Goal: Task Accomplishment & Management: Manage account settings

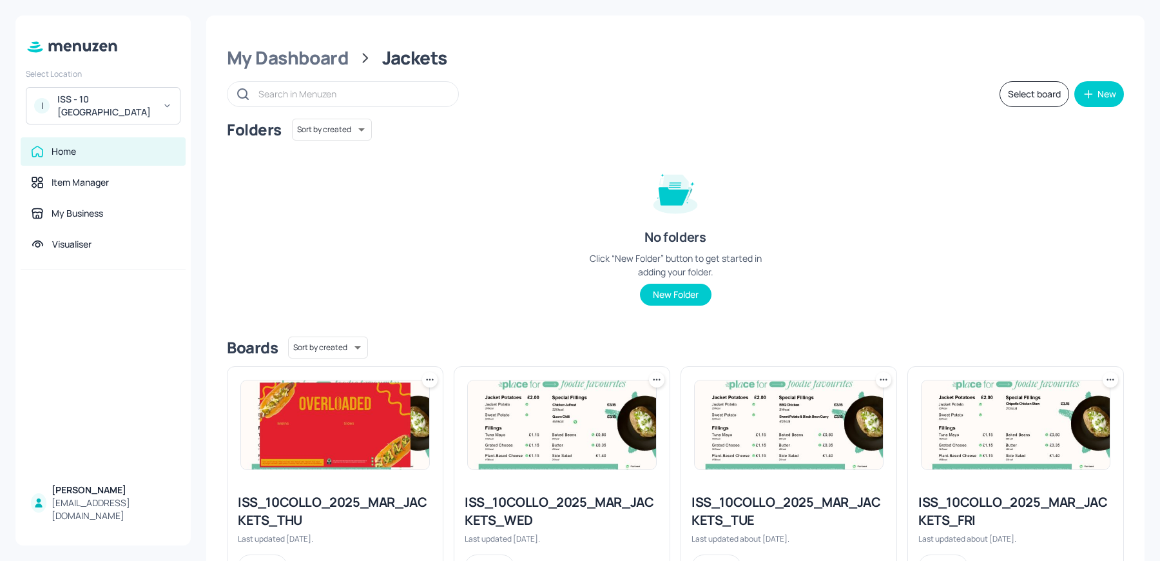
scroll to position [292, 0]
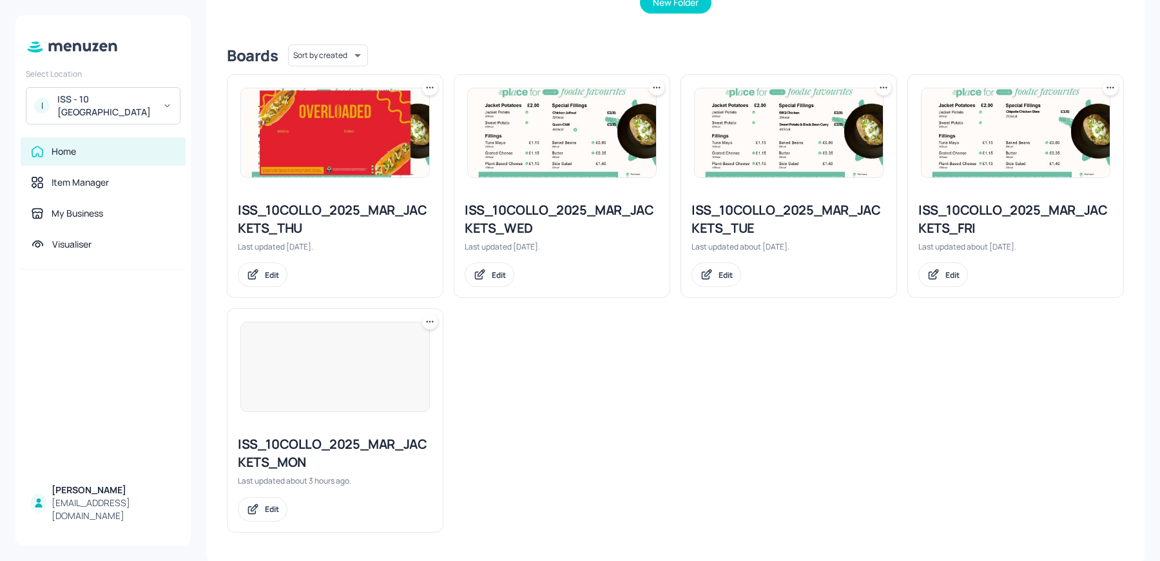
click at [290, 400] on img at bounding box center [335, 366] width 188 height 89
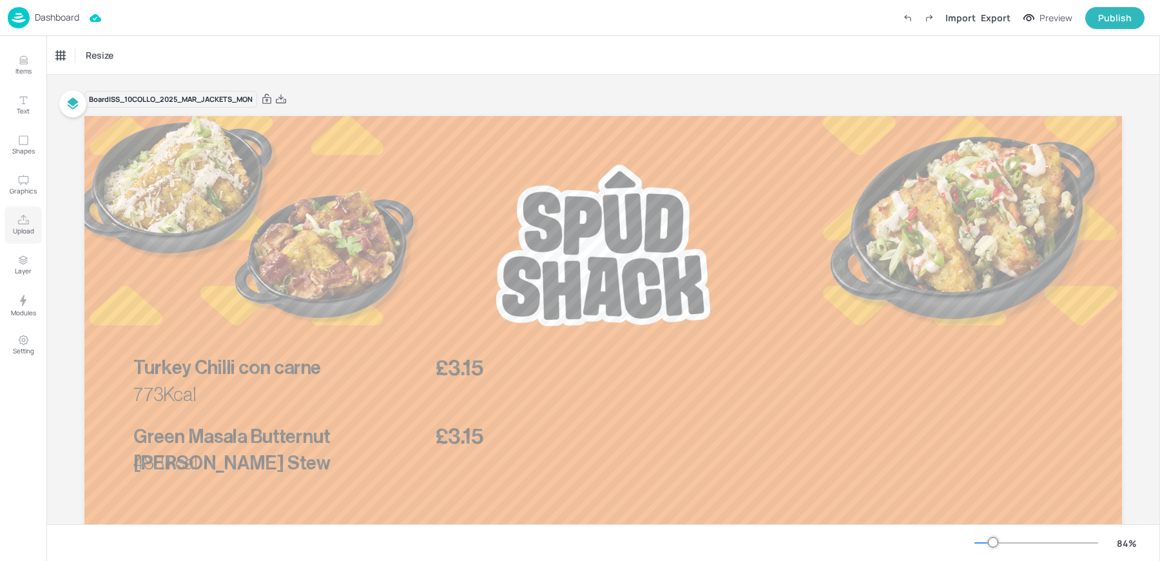
click at [15, 224] on button "Upload" at bounding box center [23, 224] width 37 height 37
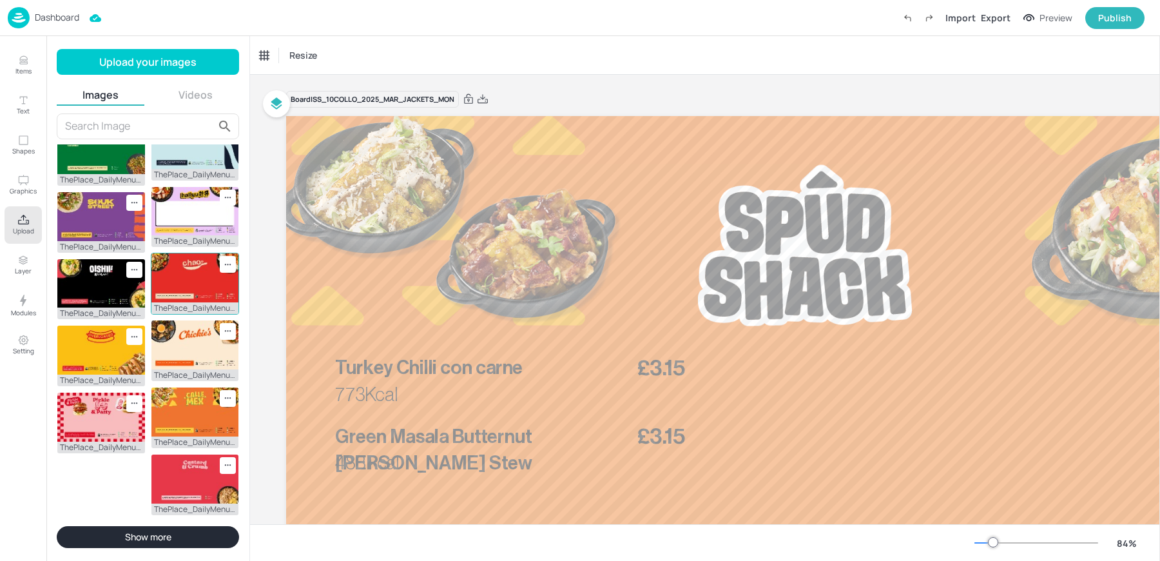
scroll to position [285, 0]
click at [134, 74] on icon at bounding box center [134, 68] width 11 height 11
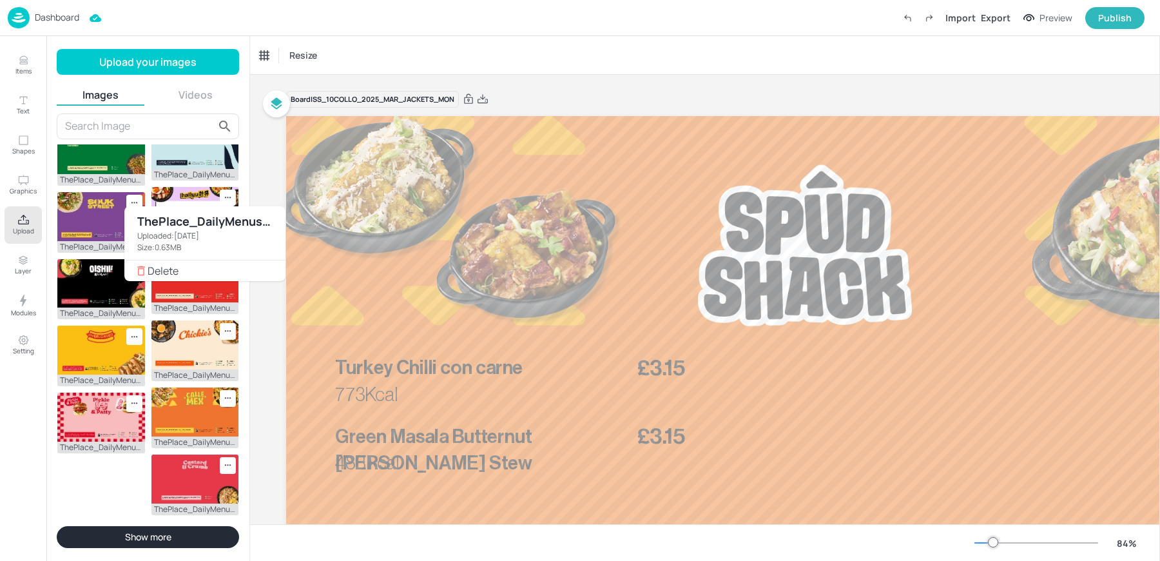
click at [169, 266] on span "Delete" at bounding box center [212, 270] width 128 height 9
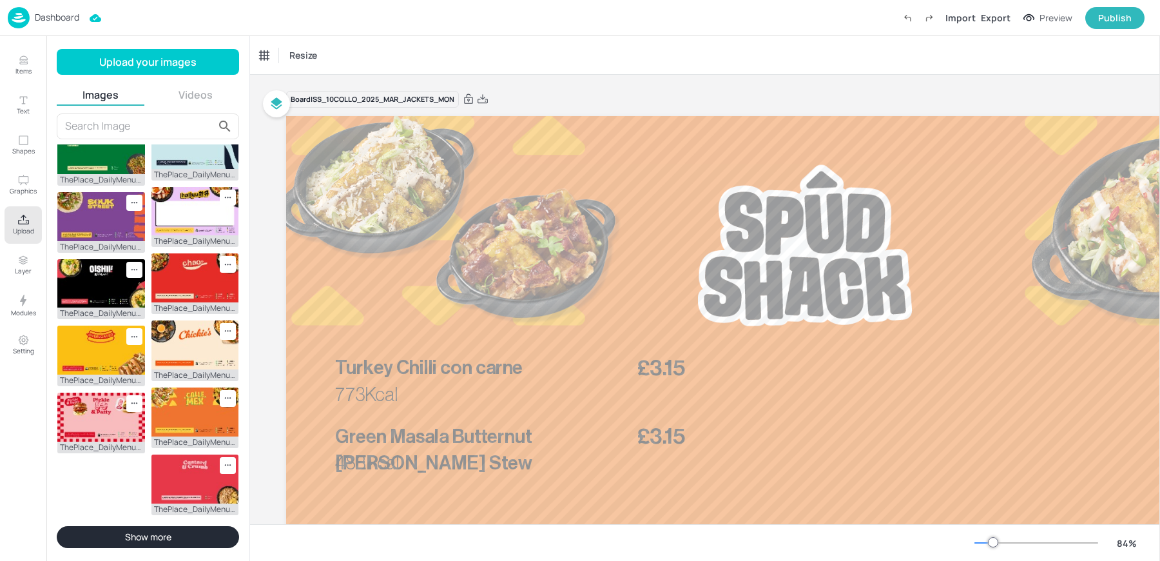
click at [147, 60] on button "Upload your images" at bounding box center [148, 62] width 182 height 26
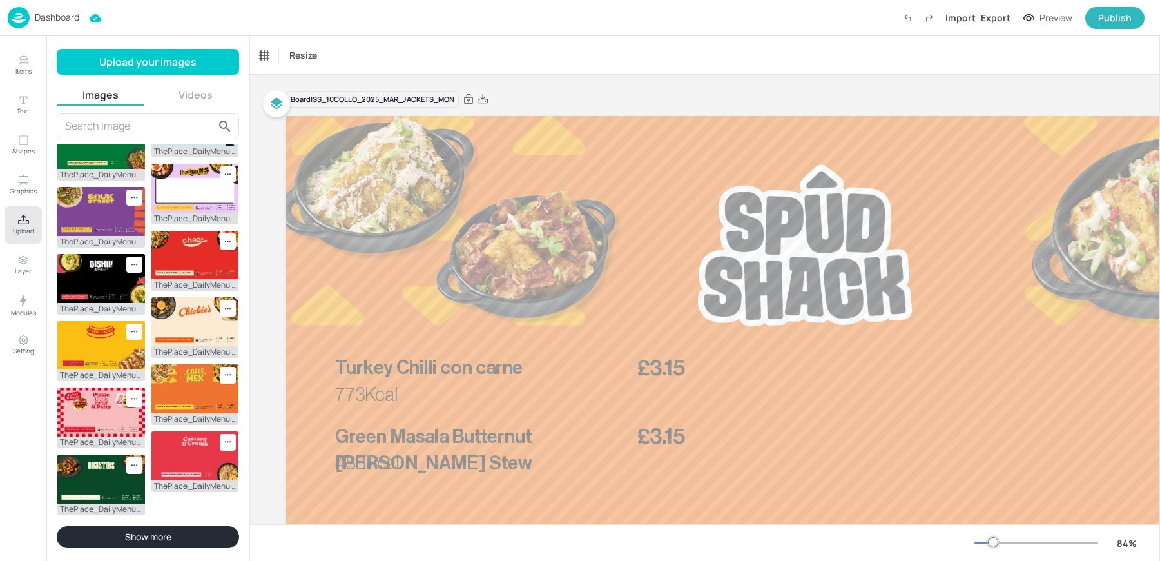
scroll to position [0, 0]
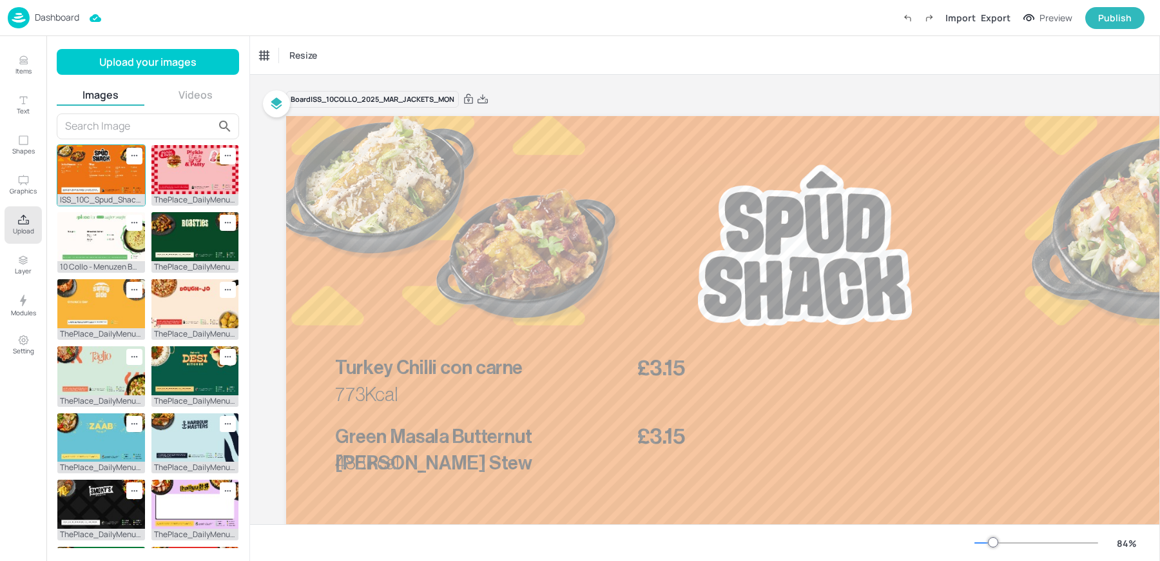
click at [101, 176] on img at bounding box center [101, 169] width 88 height 49
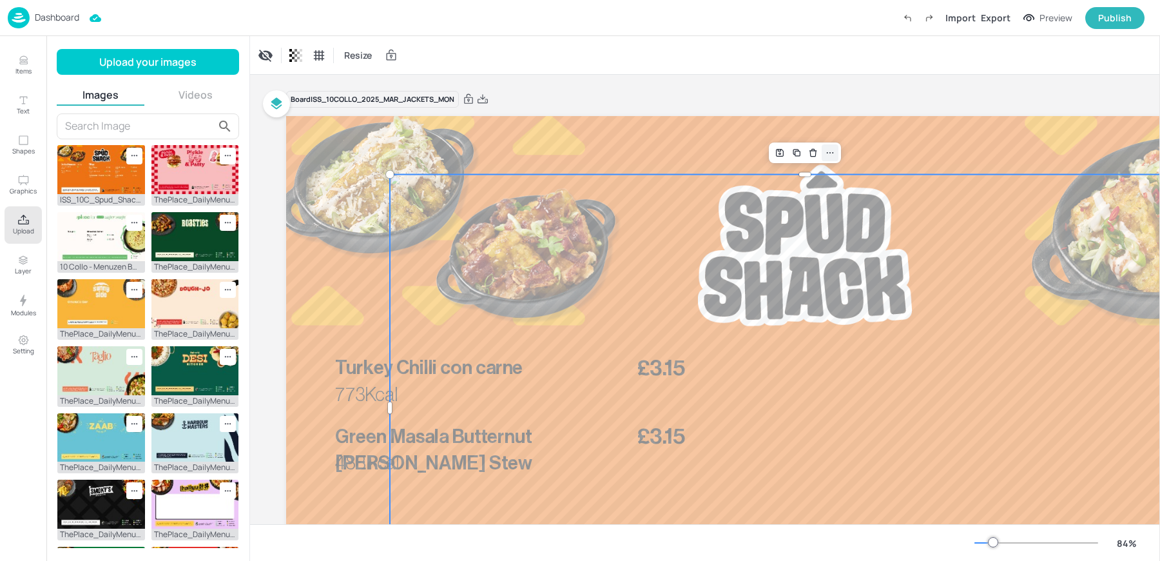
click at [832, 155] on icon at bounding box center [830, 153] width 10 height 10
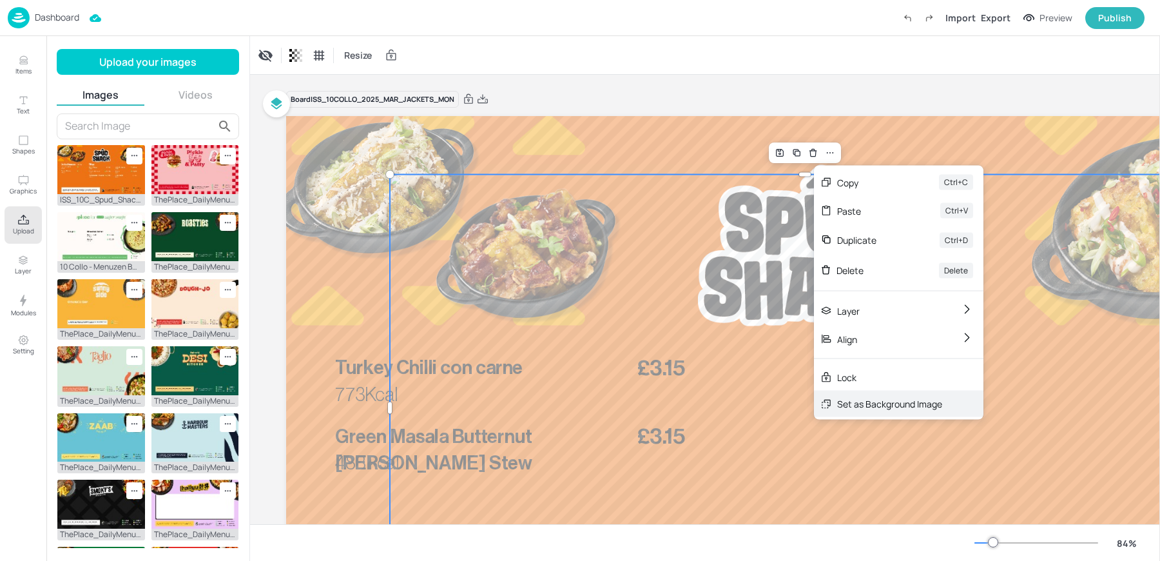
click at [853, 397] on div "Set as Background Image" at bounding box center [889, 404] width 105 height 14
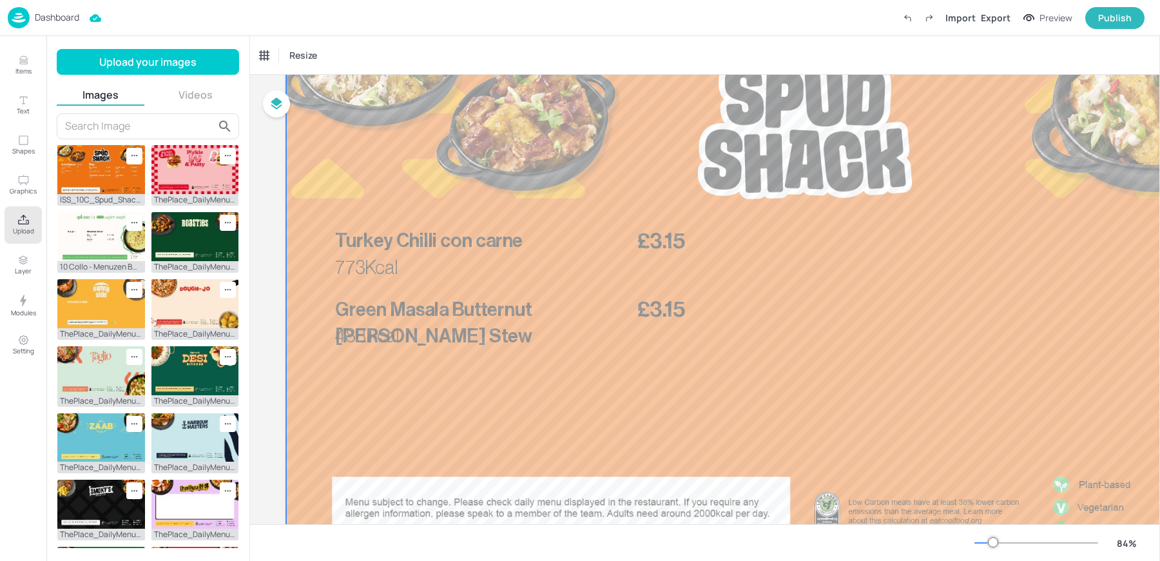
scroll to position [140, 0]
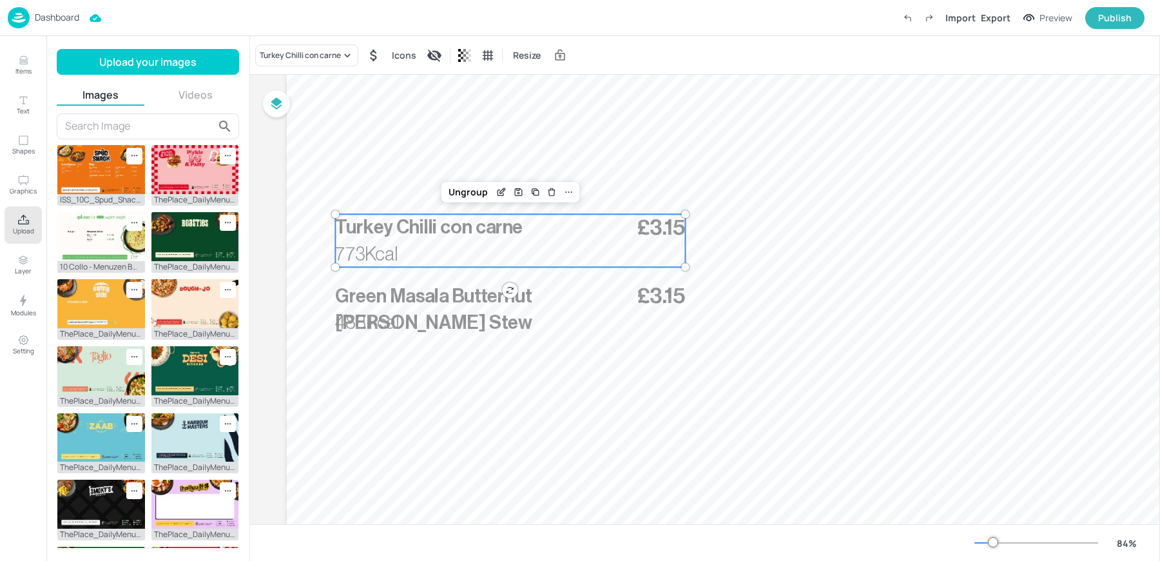
click at [438, 246] on div "£3.15 Turkey Chilli con carne 773Kcal" at bounding box center [510, 240] width 350 height 53
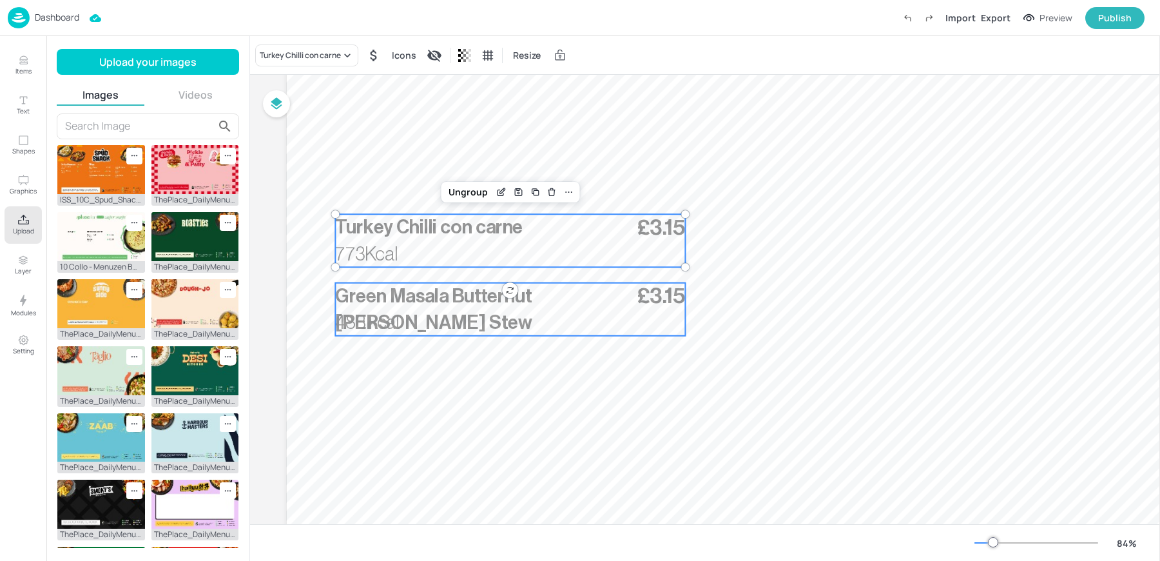
click at [425, 295] on span "Green Masala Butternut Curry Stew" at bounding box center [433, 309] width 197 height 45
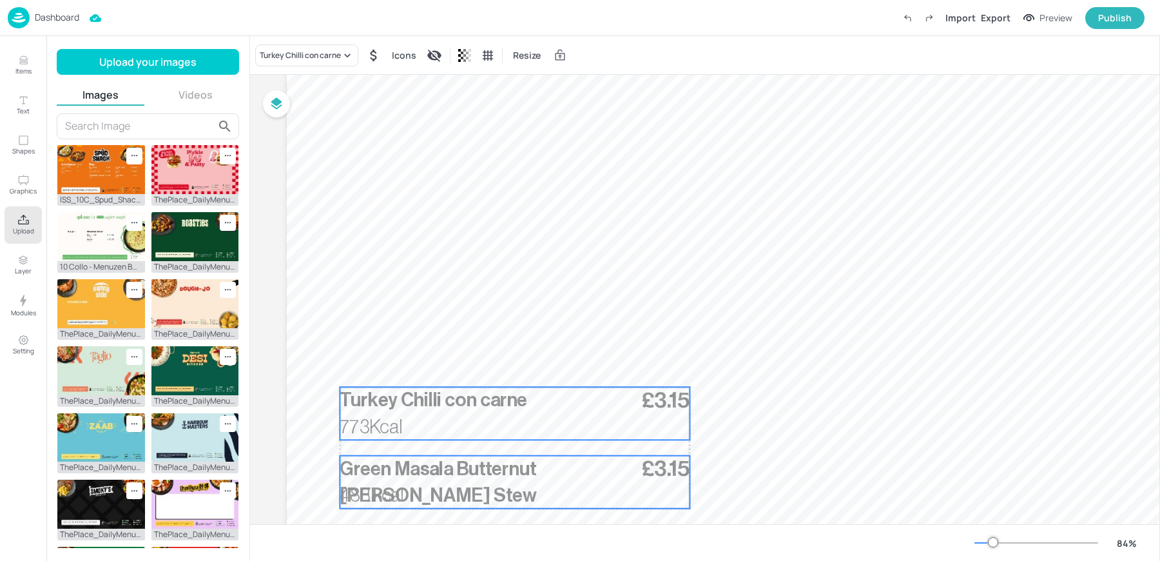
drag, startPoint x: 405, startPoint y: 247, endPoint x: 409, endPoint y: 419, distance: 172.1
click at [409, 419] on p "773Kcal" at bounding box center [380, 426] width 81 height 26
click at [445, 361] on div "Group" at bounding box center [448, 364] width 38 height 17
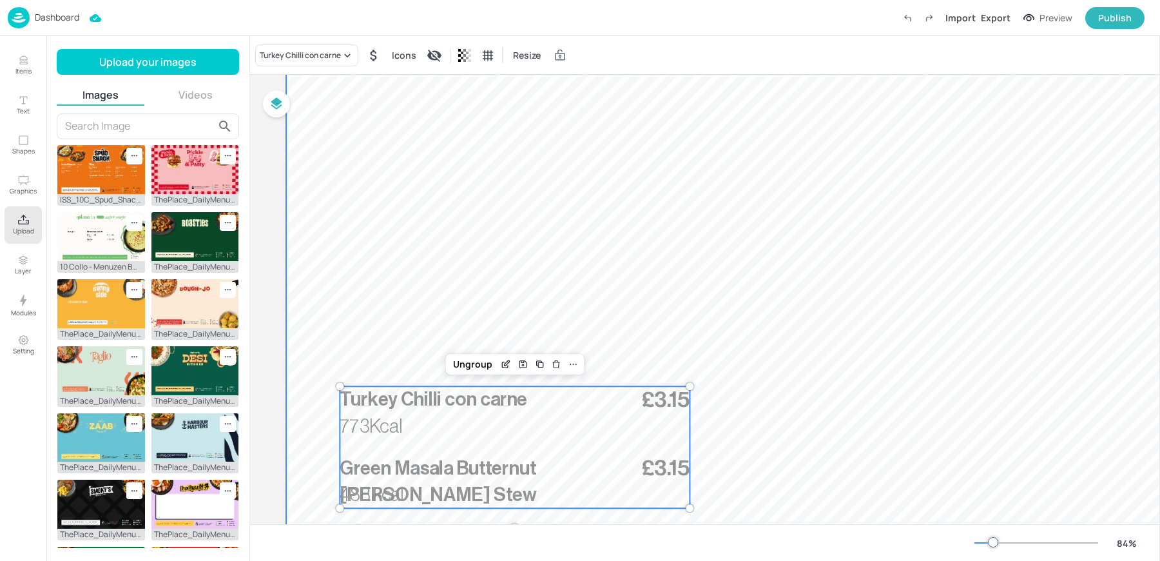
click at [474, 351] on div at bounding box center [804, 268] width 1037 height 584
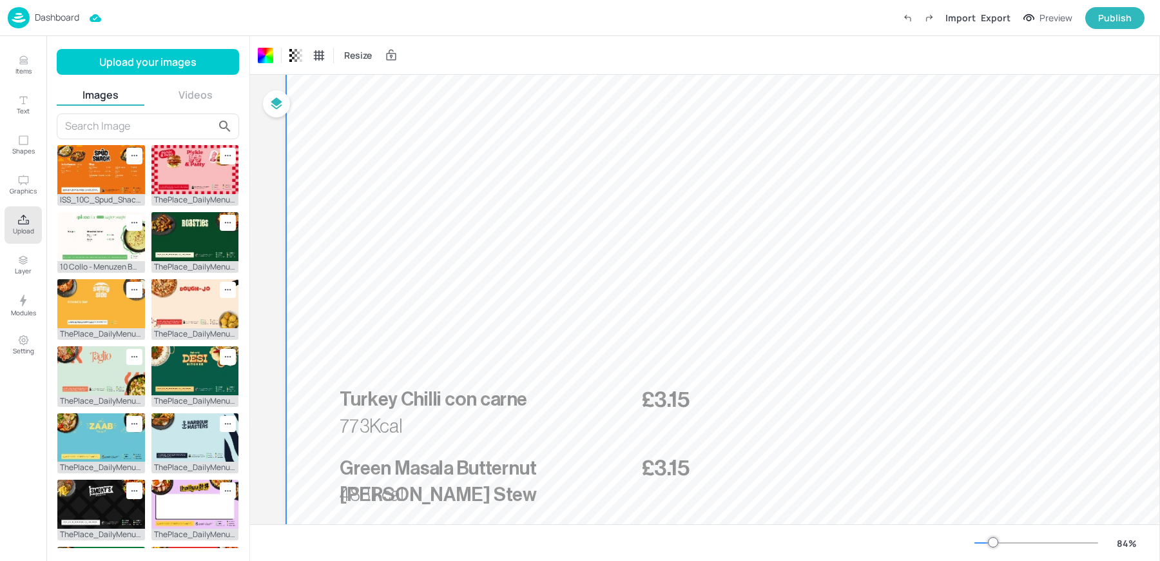
click at [463, 364] on div at bounding box center [804, 268] width 1037 height 584
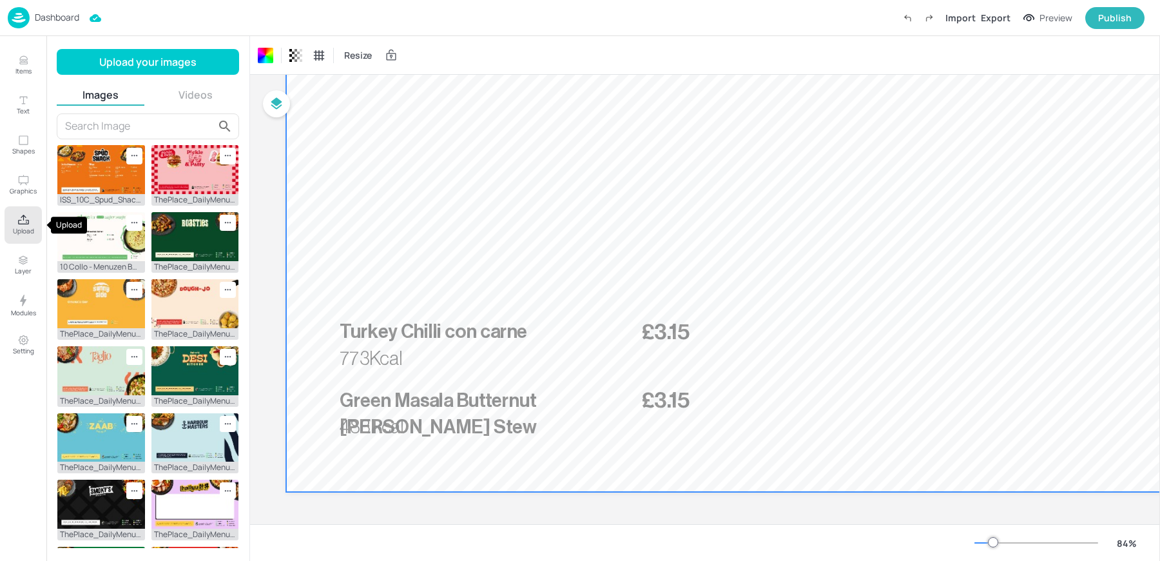
click at [24, 231] on p "Upload" at bounding box center [23, 230] width 21 height 9
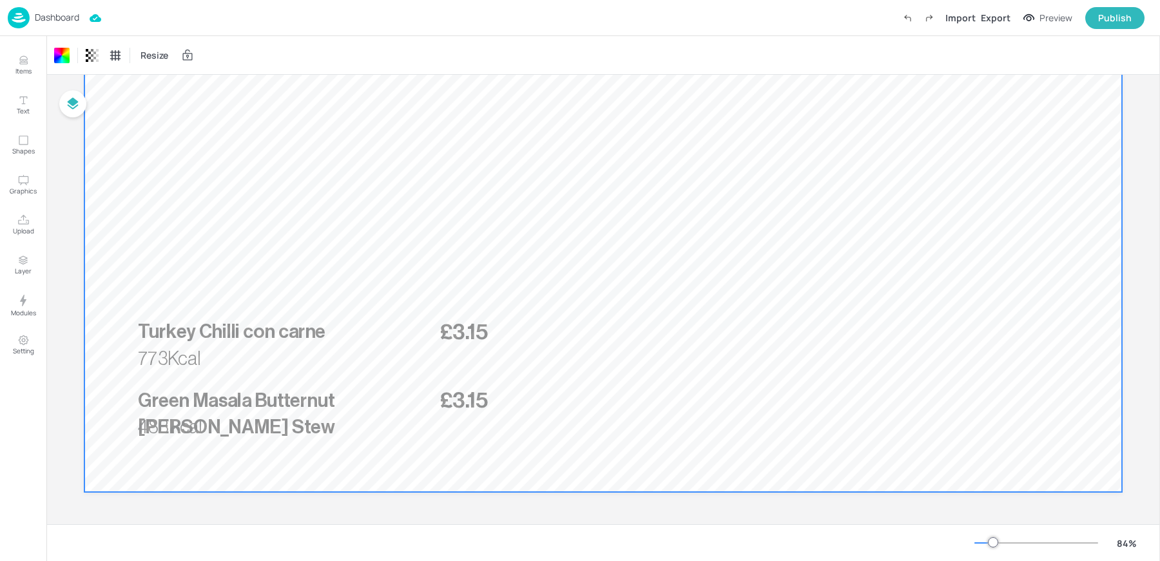
scroll to position [207, 0]
click at [354, 241] on div at bounding box center [602, 201] width 1037 height 584
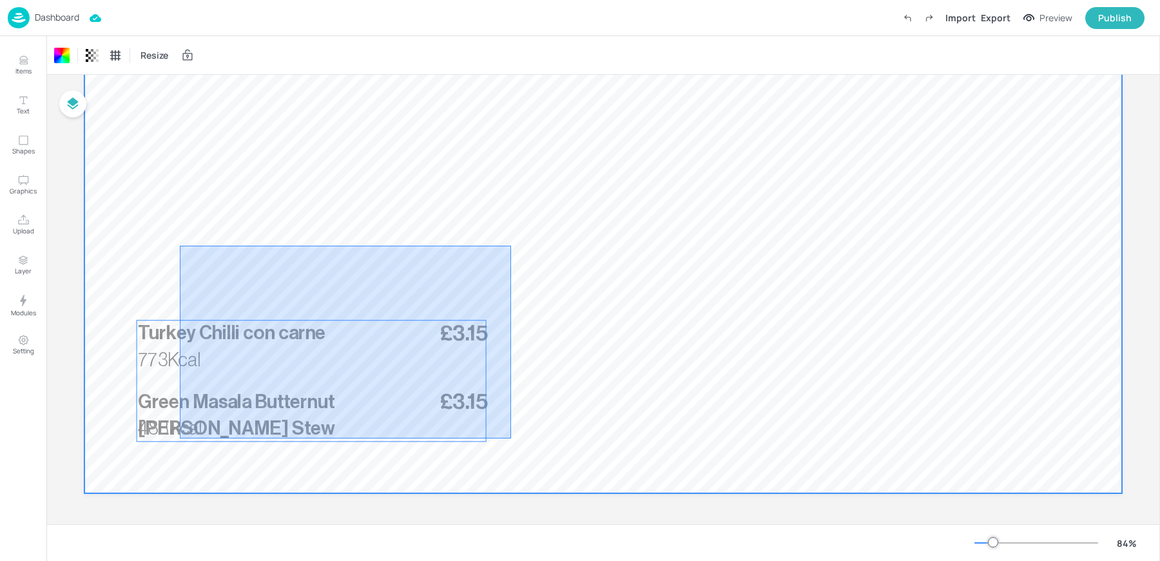
drag, startPoint x: 180, startPoint y: 245, endPoint x: 511, endPoint y: 438, distance: 383.2
click at [511, 438] on div at bounding box center [602, 201] width 1037 height 584
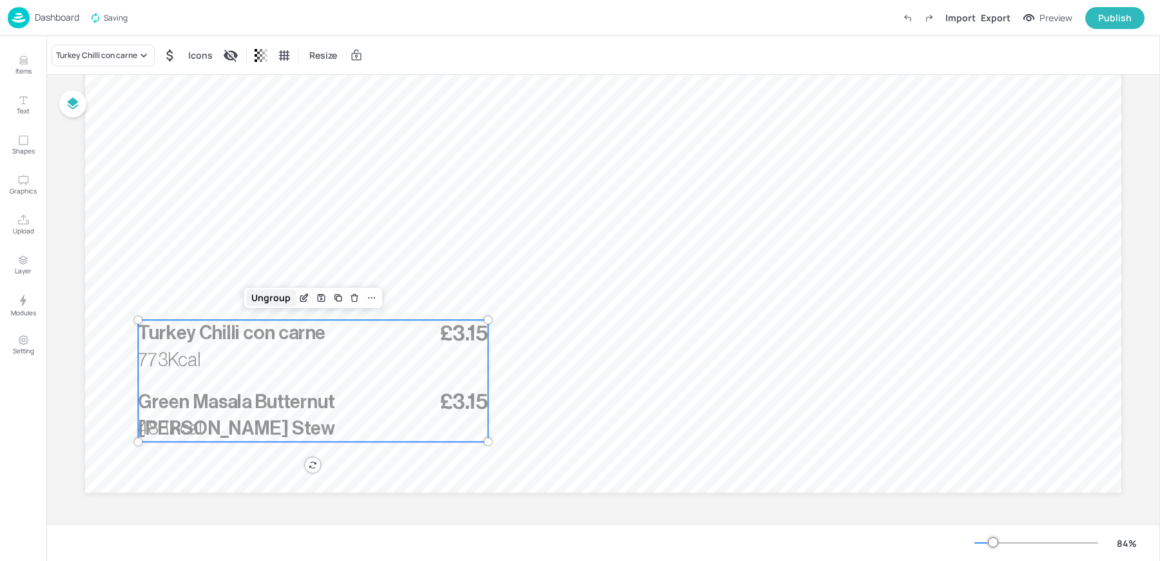
click at [260, 301] on div "Ungroup" at bounding box center [271, 297] width 50 height 17
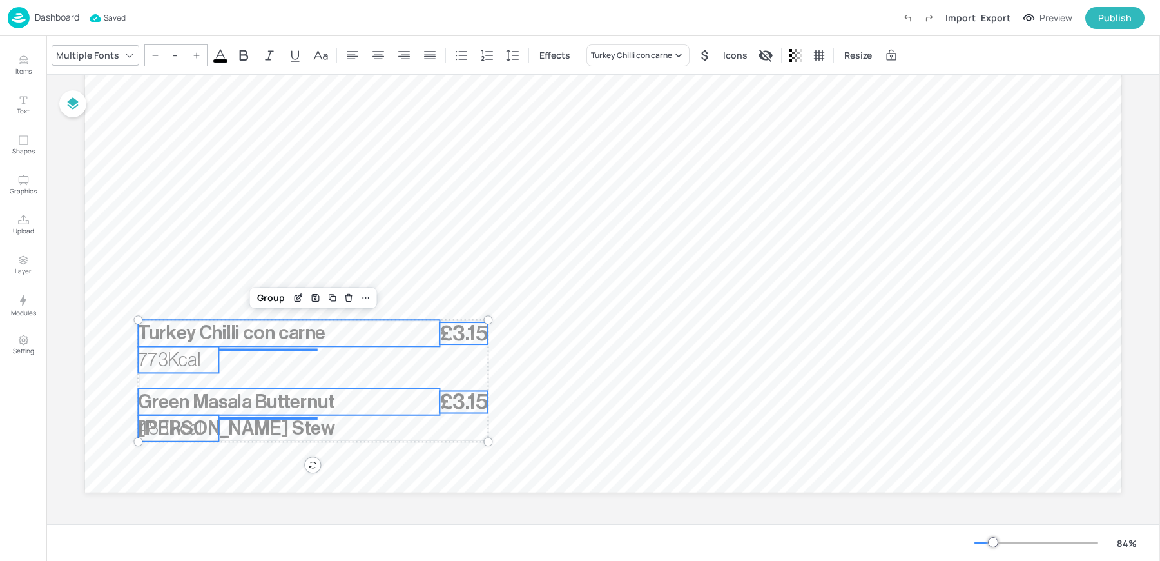
click at [223, 55] on icon at bounding box center [220, 55] width 15 height 15
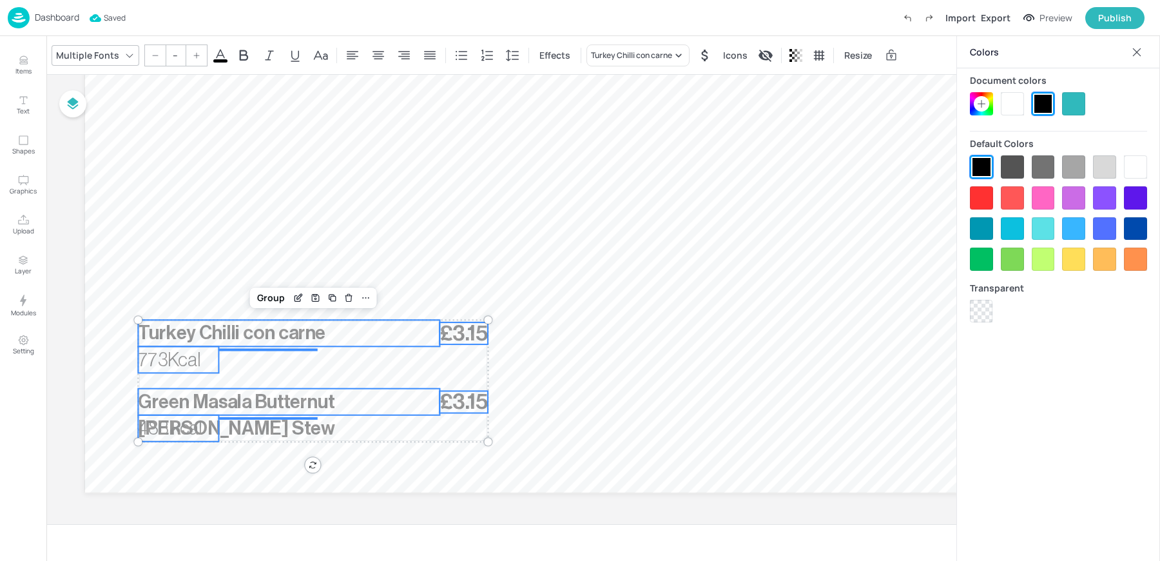
click at [1013, 109] on div at bounding box center [1012, 103] width 23 height 23
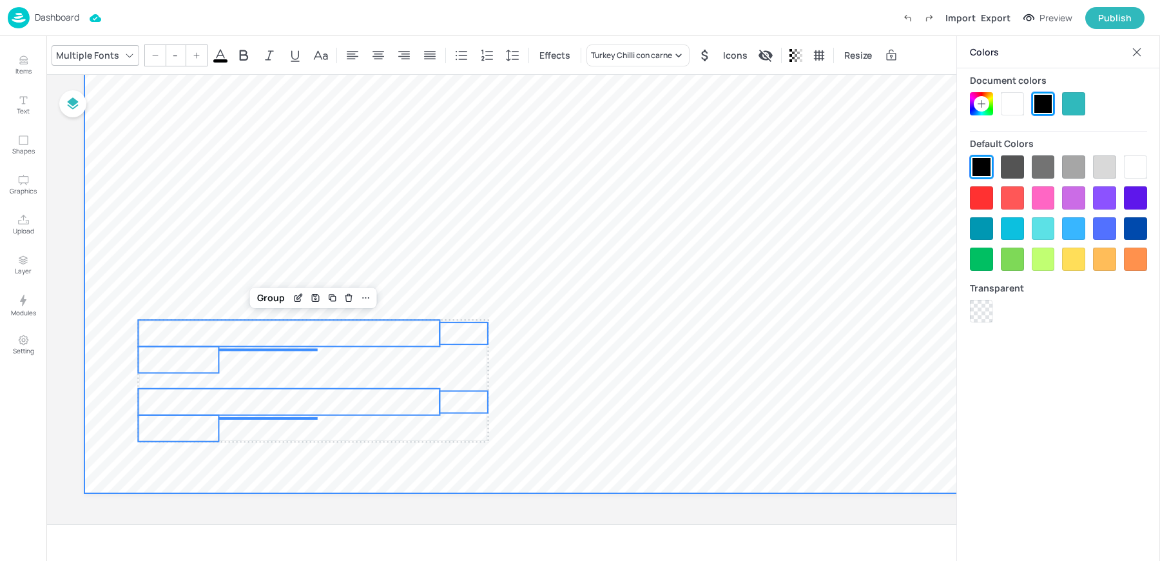
click at [700, 294] on div at bounding box center [602, 201] width 1037 height 584
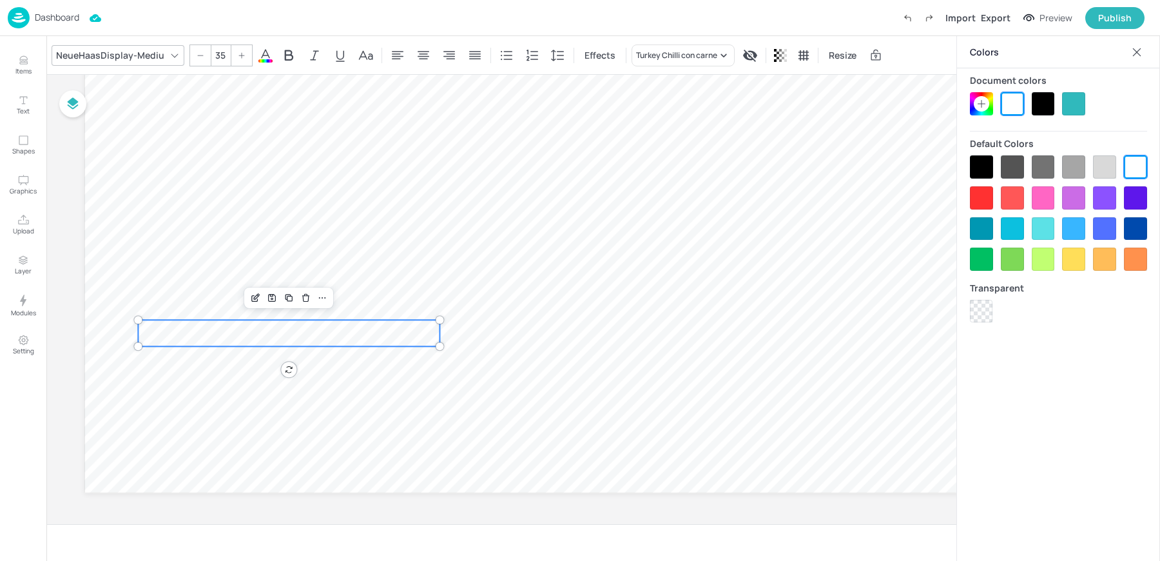
click at [242, 337] on span "Turkey Chilli con carne" at bounding box center [232, 332] width 188 height 19
click at [211, 58] on input "35" at bounding box center [220, 55] width 18 height 21
click at [456, 338] on span "£3.15" at bounding box center [464, 333] width 48 height 22
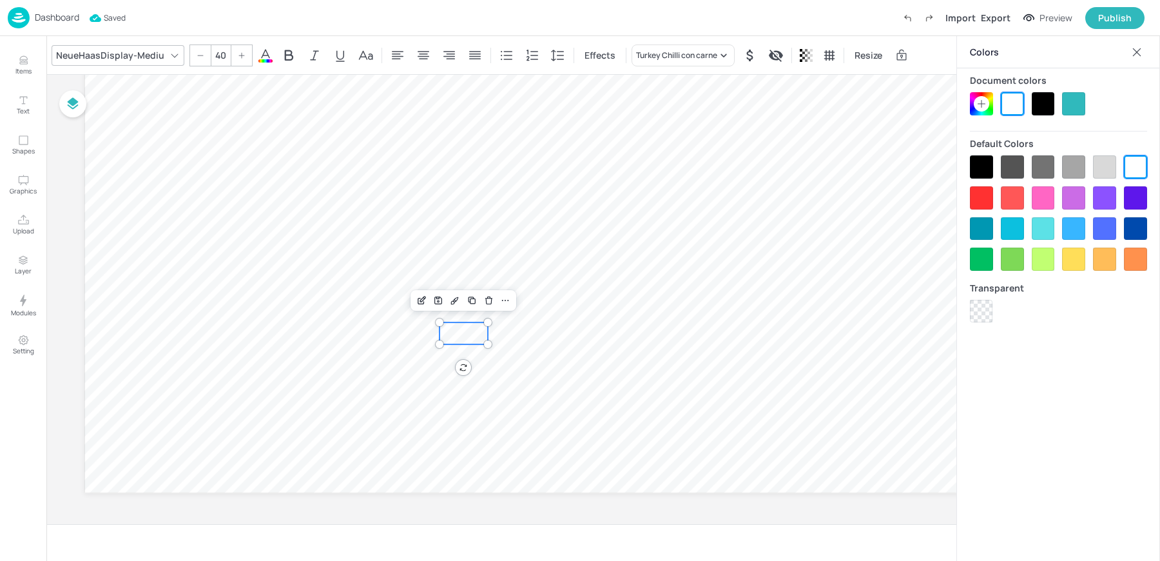
click at [220, 51] on input "40" at bounding box center [220, 55] width 18 height 21
click at [457, 403] on span "£3.15" at bounding box center [464, 401] width 48 height 22
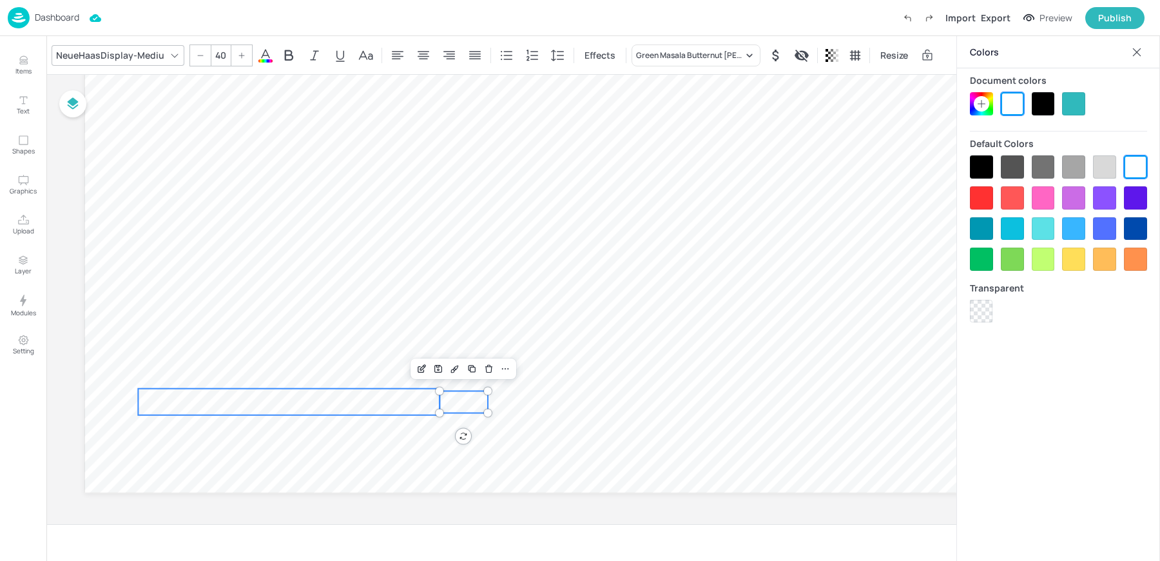
click at [229, 400] on span "Green Masala Butternut Curry Stew" at bounding box center [236, 414] width 197 height 45
click at [468, 398] on span "£3.15" at bounding box center [464, 401] width 48 height 22
type input "--"
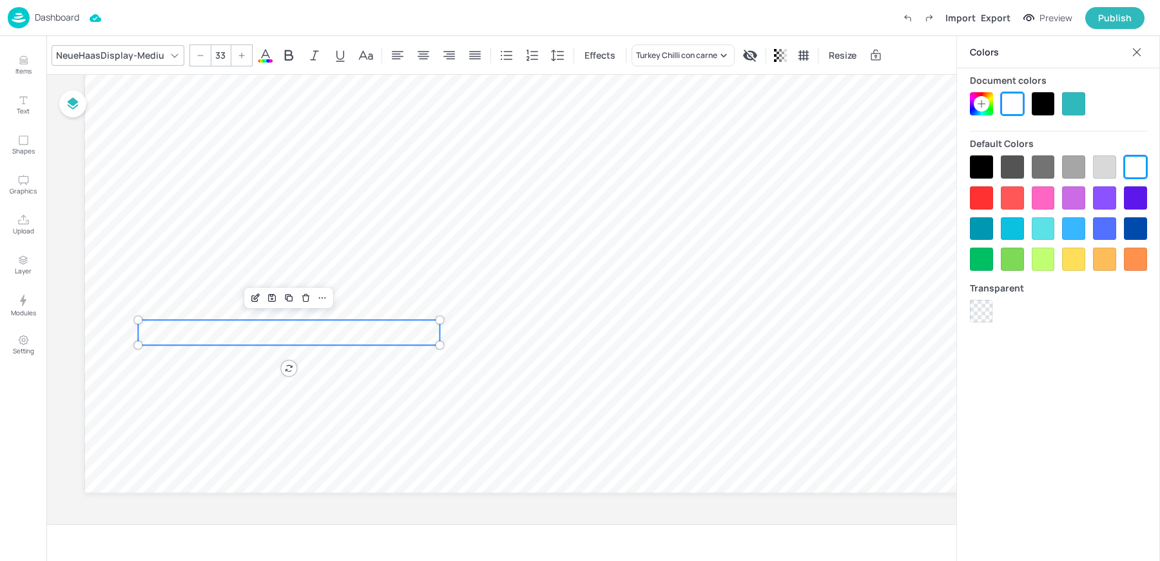
click at [200, 339] on span "Turkey Chilli con carne" at bounding box center [226, 332] width 176 height 18
click at [221, 53] on input "33" at bounding box center [220, 55] width 18 height 21
click at [155, 367] on span "773Kcal" at bounding box center [169, 359] width 62 height 19
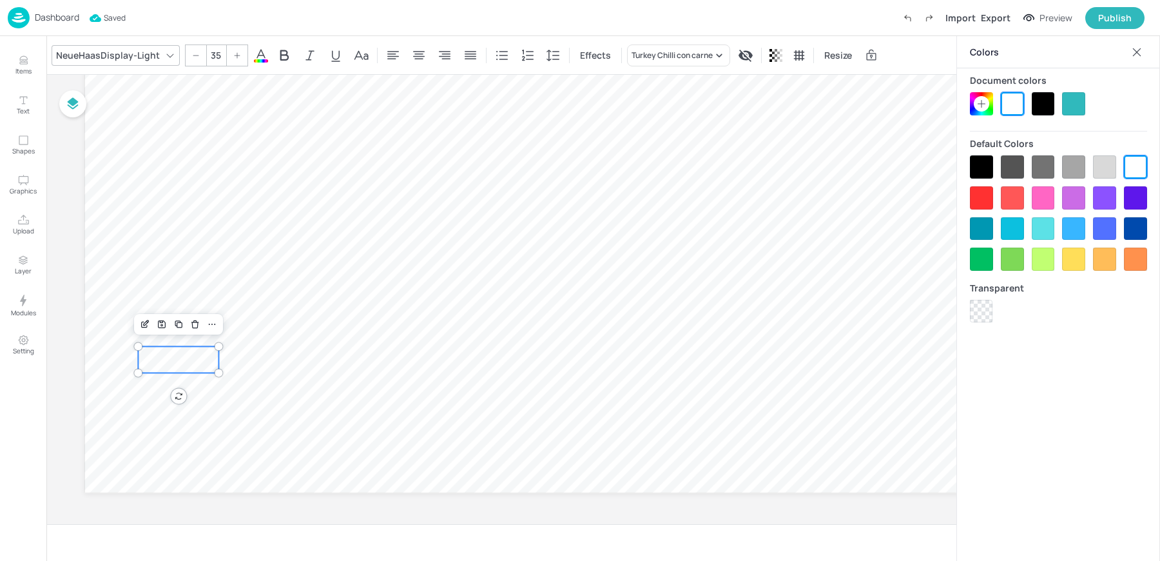
click at [216, 56] on input "35" at bounding box center [216, 55] width 18 height 21
type input "20"
click at [132, 43] on div "NeueHaasDisplay-Light 20 Effects Turkey Chilli con carne Resize" at bounding box center [602, 55] width 1113 height 38
click at [117, 59] on div "NeueHaasDisplay-Light" at bounding box center [107, 55] width 109 height 19
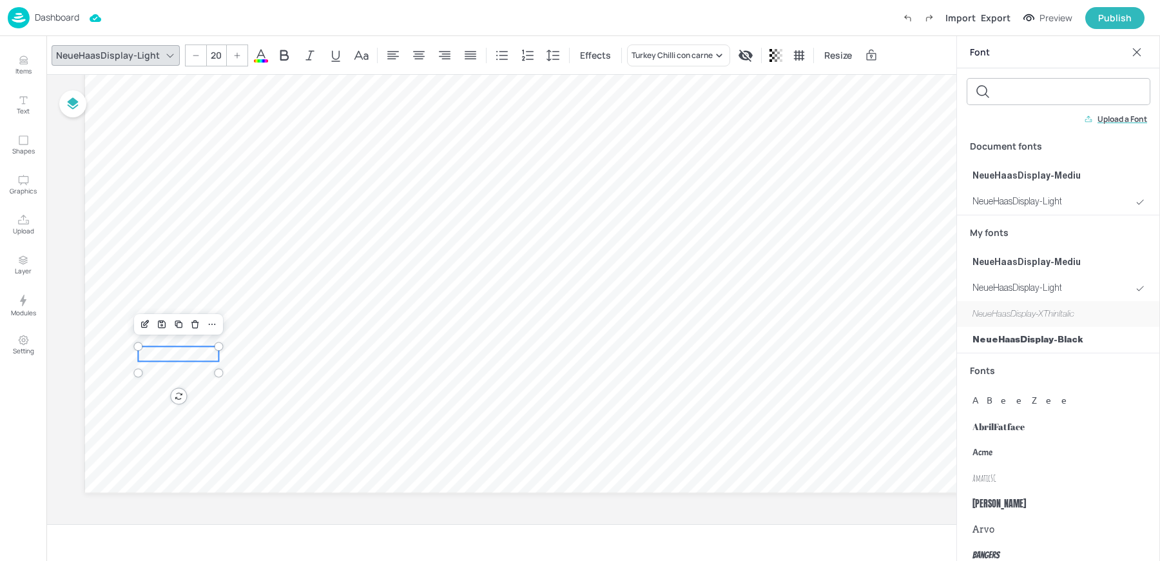
click at [1028, 309] on span "NeueHaasDisplay-XThinItalic" at bounding box center [1023, 314] width 102 height 14
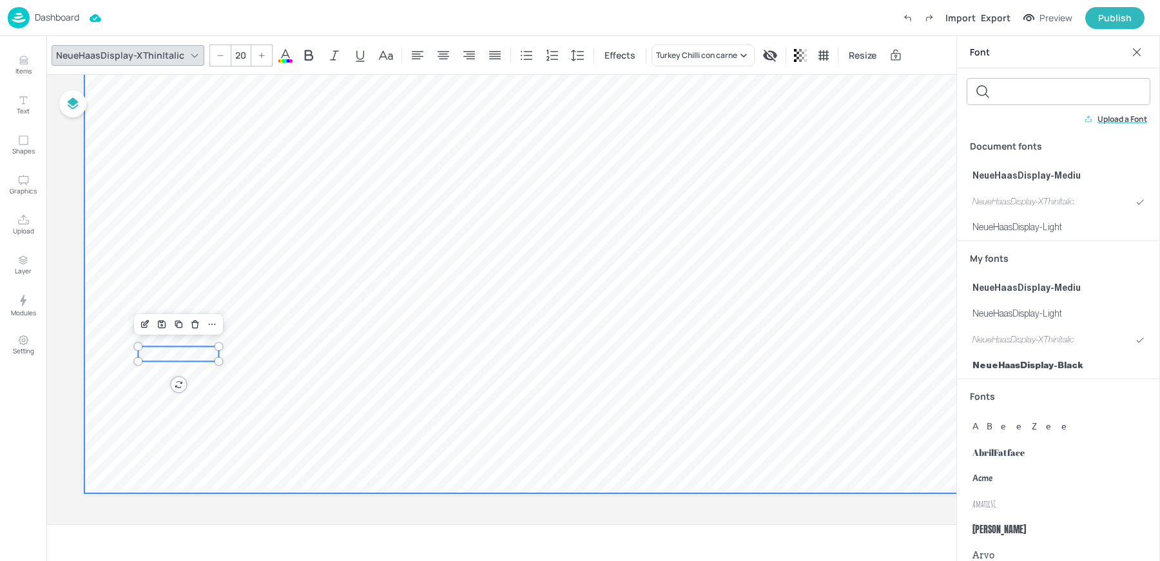
click at [374, 354] on div at bounding box center [602, 201] width 1037 height 584
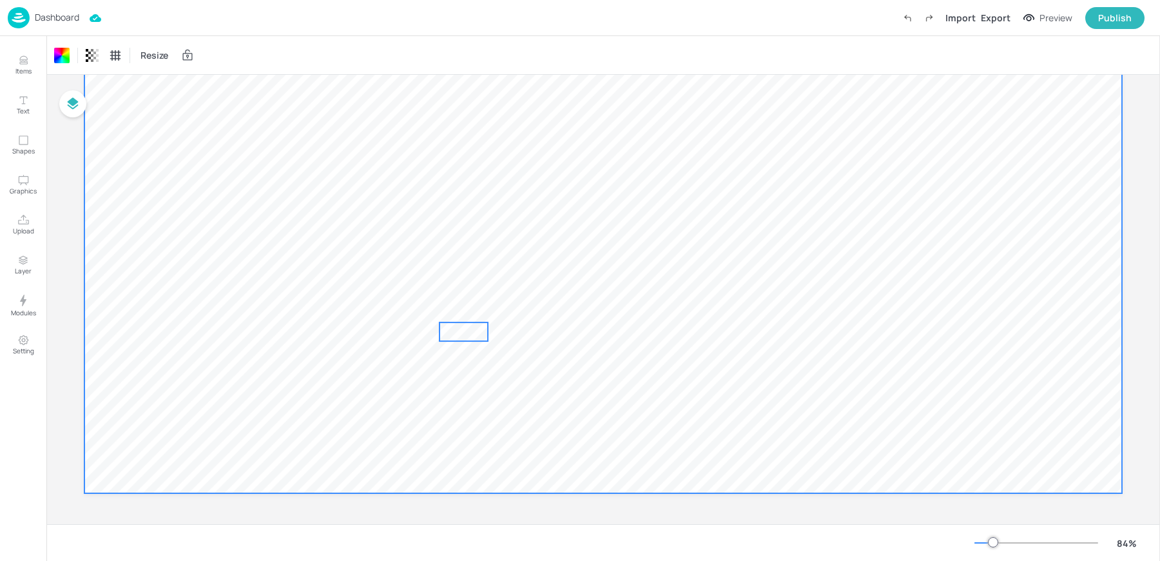
click at [469, 329] on span "£3.15" at bounding box center [467, 331] width 42 height 19
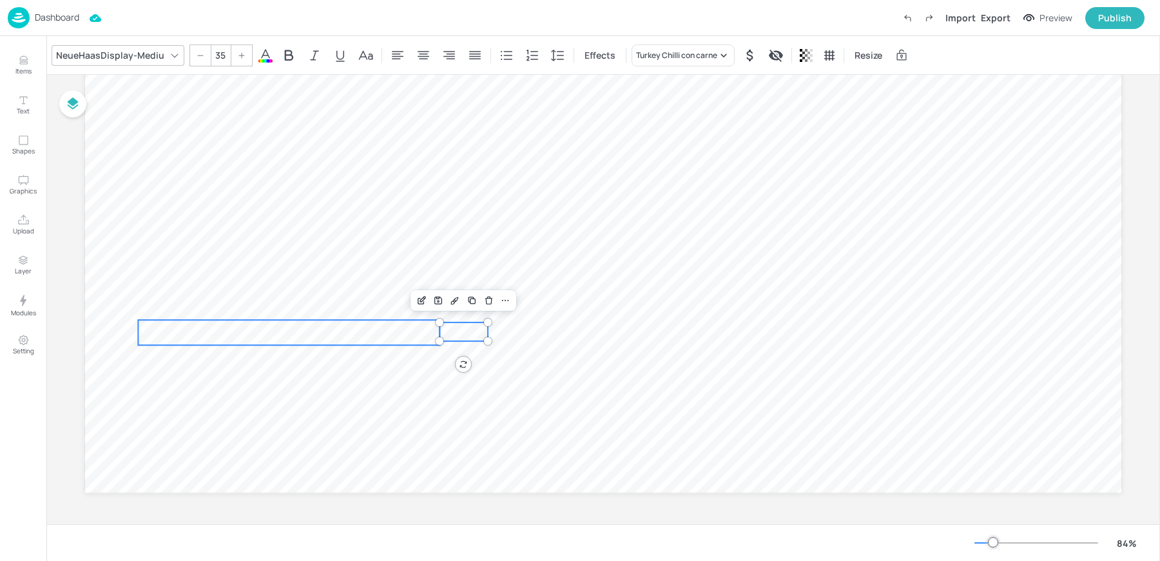
click at [322, 329] on p "Turkey Chilli con carne" at bounding box center [289, 332] width 302 height 25
drag, startPoint x: 441, startPoint y: 332, endPoint x: 385, endPoint y: 331, distance: 56.1
click at [399, 331] on div at bounding box center [404, 332] width 10 height 25
click at [439, 332] on p "£3.15" at bounding box center [463, 331] width 48 height 19
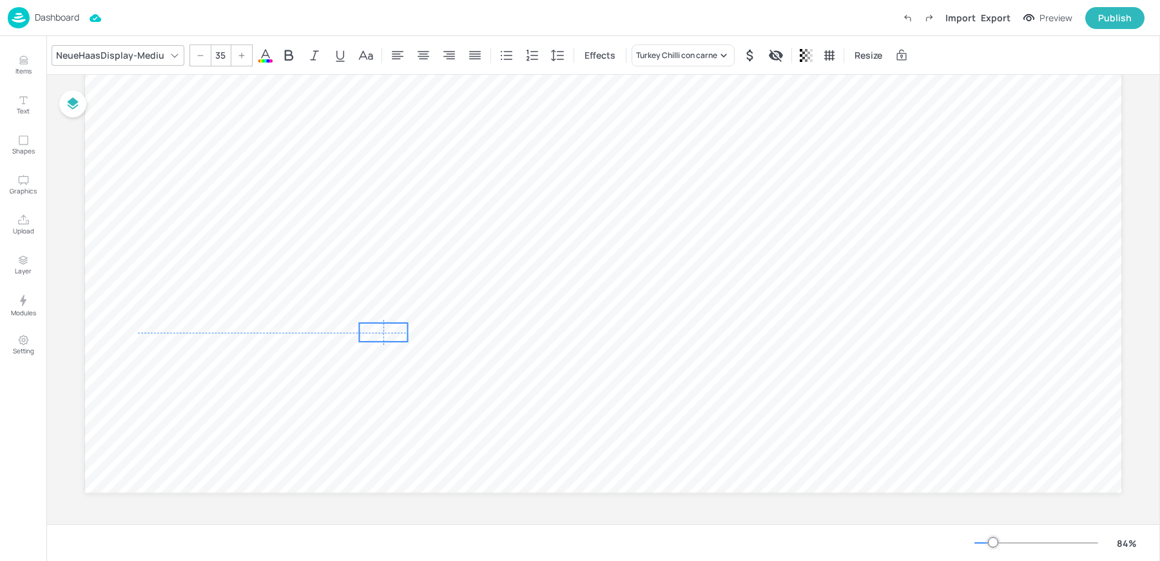
drag, startPoint x: 461, startPoint y: 332, endPoint x: 380, endPoint y: 332, distance: 81.8
drag, startPoint x: 243, startPoint y: 336, endPoint x: 233, endPoint y: 304, distance: 33.0
click at [233, 304] on span "Turkey Chilli con carne" at bounding box center [219, 299] width 176 height 18
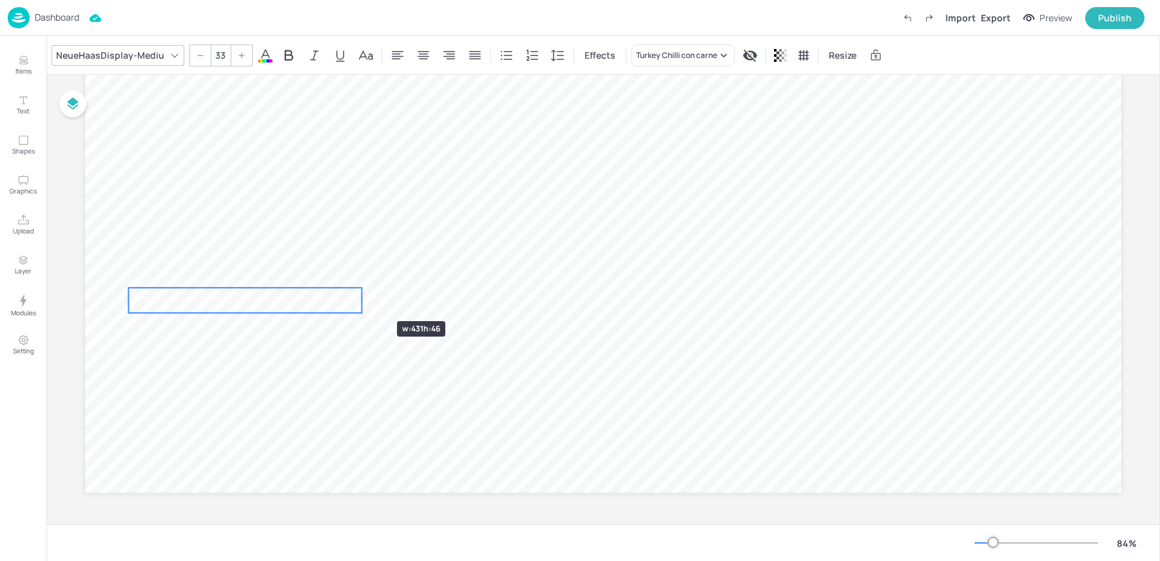
drag, startPoint x: 371, startPoint y: 298, endPoint x: 355, endPoint y: 298, distance: 15.5
click at [356, 298] on div at bounding box center [361, 299] width 10 height 25
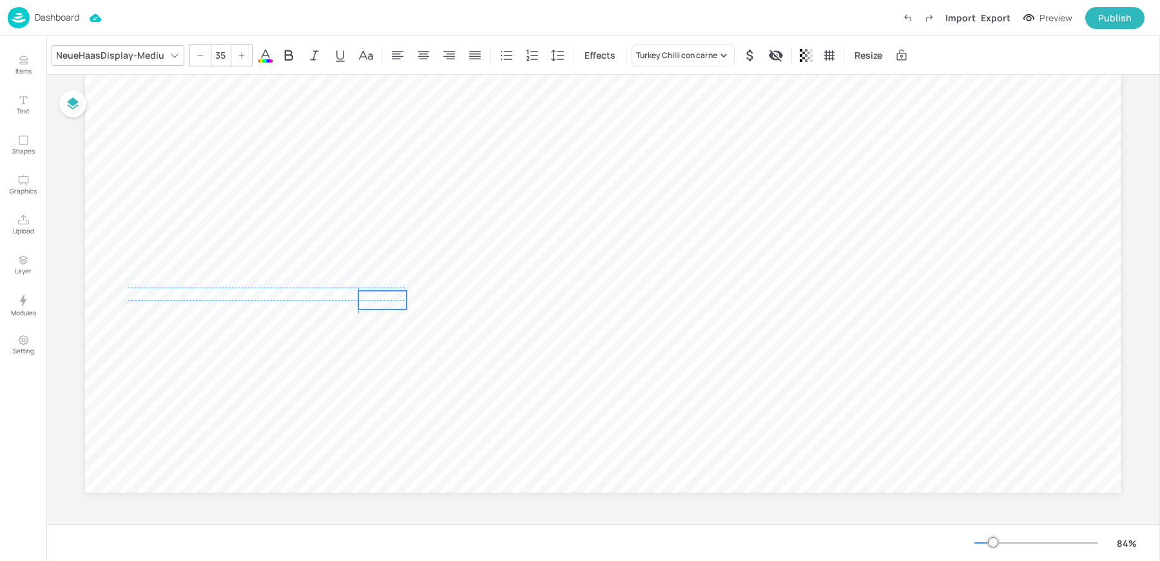
drag, startPoint x: 381, startPoint y: 331, endPoint x: 378, endPoint y: 298, distance: 33.6
click at [378, 298] on span "£3.15" at bounding box center [386, 300] width 42 height 19
click at [301, 299] on p "Turkey Chilli con carne" at bounding box center [243, 299] width 230 height 25
type input "--"
click at [325, 259] on div at bounding box center [320, 265] width 17 height 17
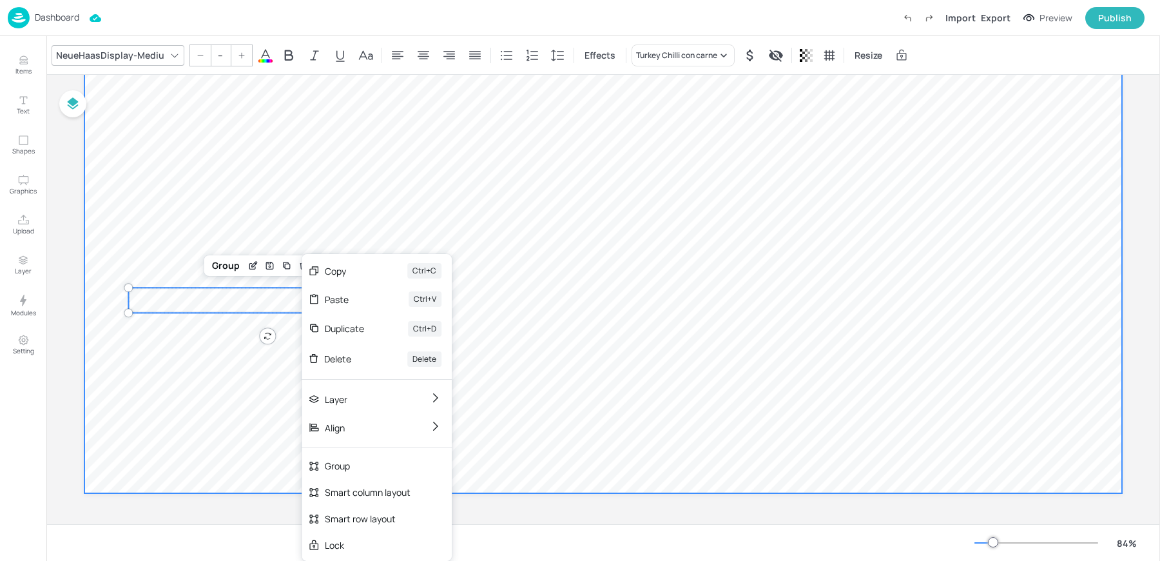
click at [255, 336] on div at bounding box center [602, 201] width 1037 height 584
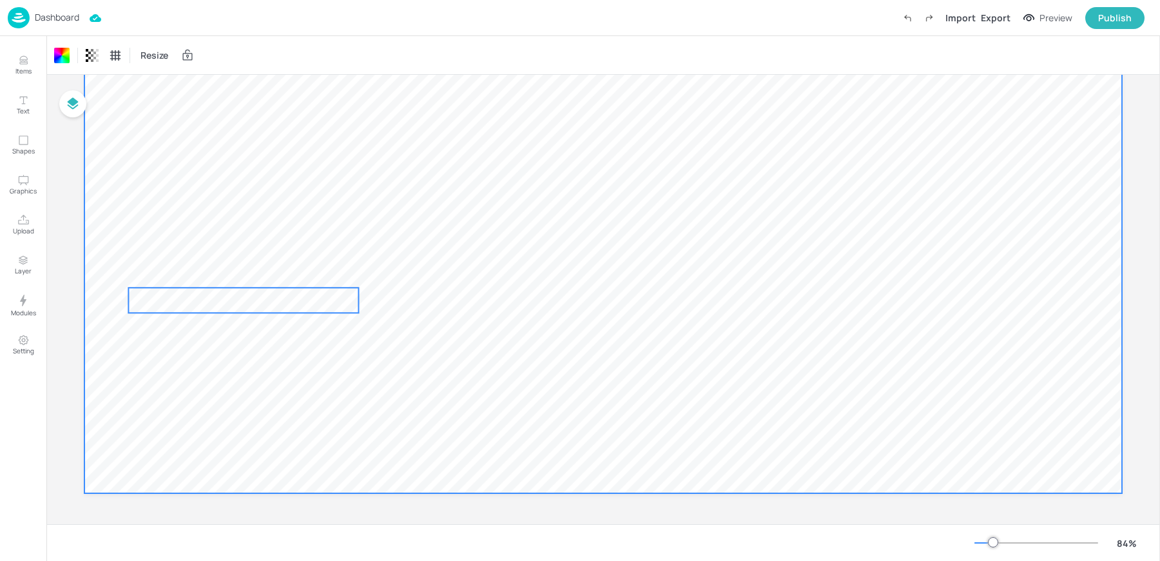
click at [265, 292] on span "Turkey Chilli con carne" at bounding box center [216, 300] width 176 height 18
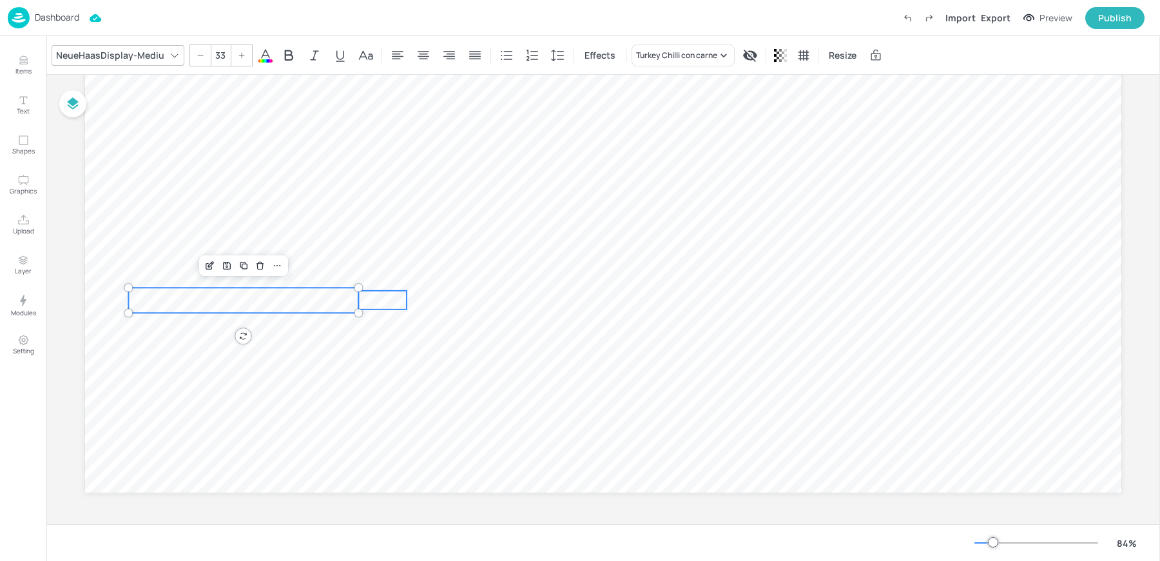
click at [398, 302] on span "£3.15" at bounding box center [386, 300] width 42 height 19
type input "--"
click at [230, 269] on div "Group" at bounding box center [226, 265] width 38 height 17
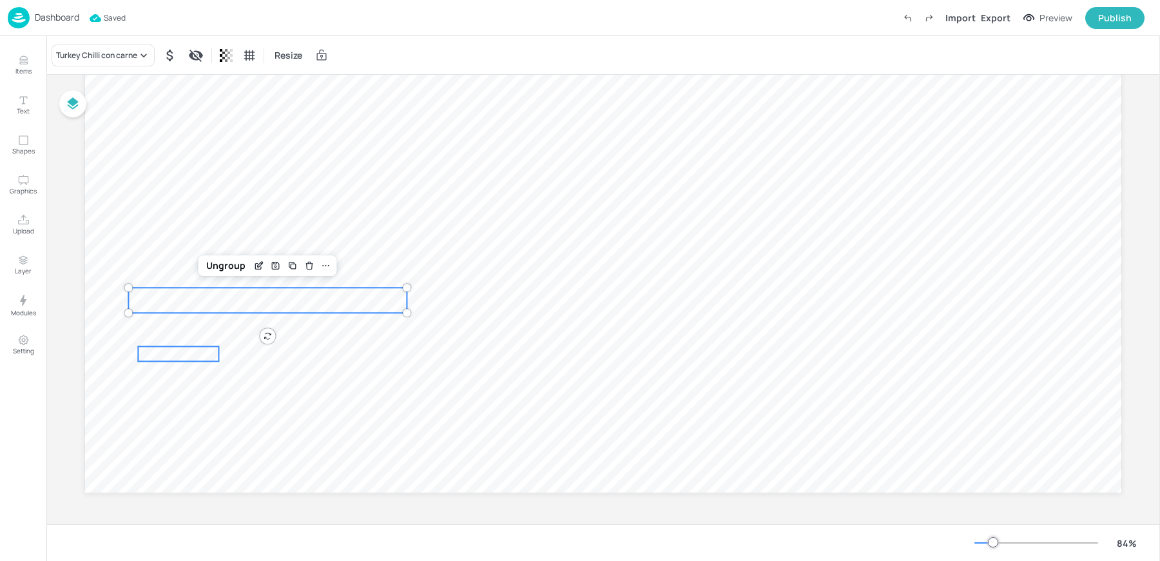
click at [150, 353] on span "773Kcal" at bounding box center [154, 354] width 32 height 11
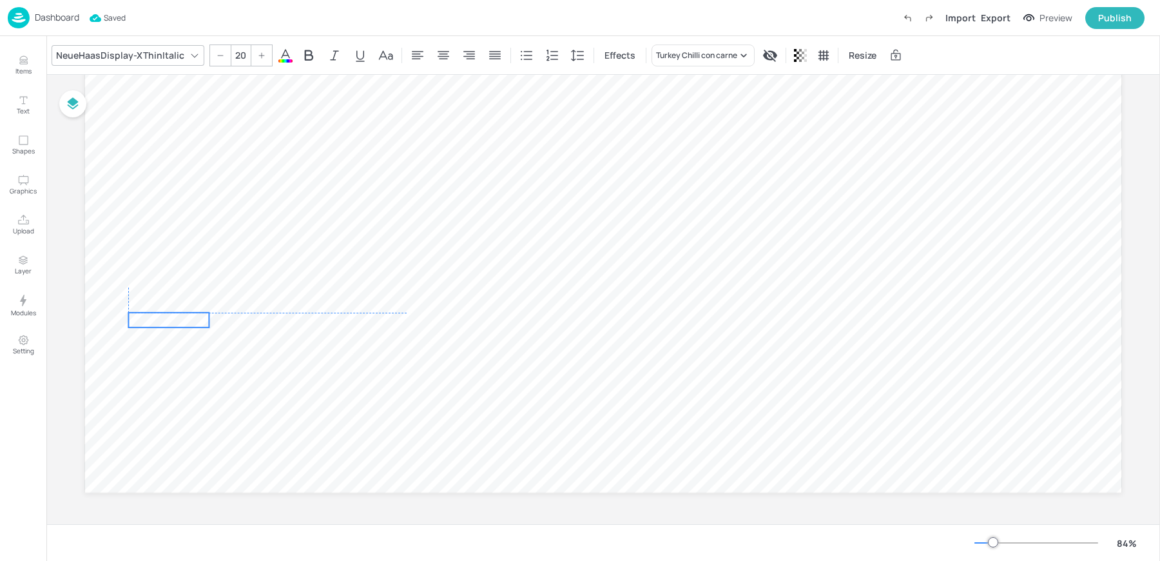
drag, startPoint x: 146, startPoint y: 353, endPoint x: 137, endPoint y: 318, distance: 35.8
click at [137, 318] on span "773Kcal" at bounding box center [144, 319] width 32 height 11
click at [135, 305] on span "Turkey Chilli con carne" at bounding box center [216, 300] width 176 height 18
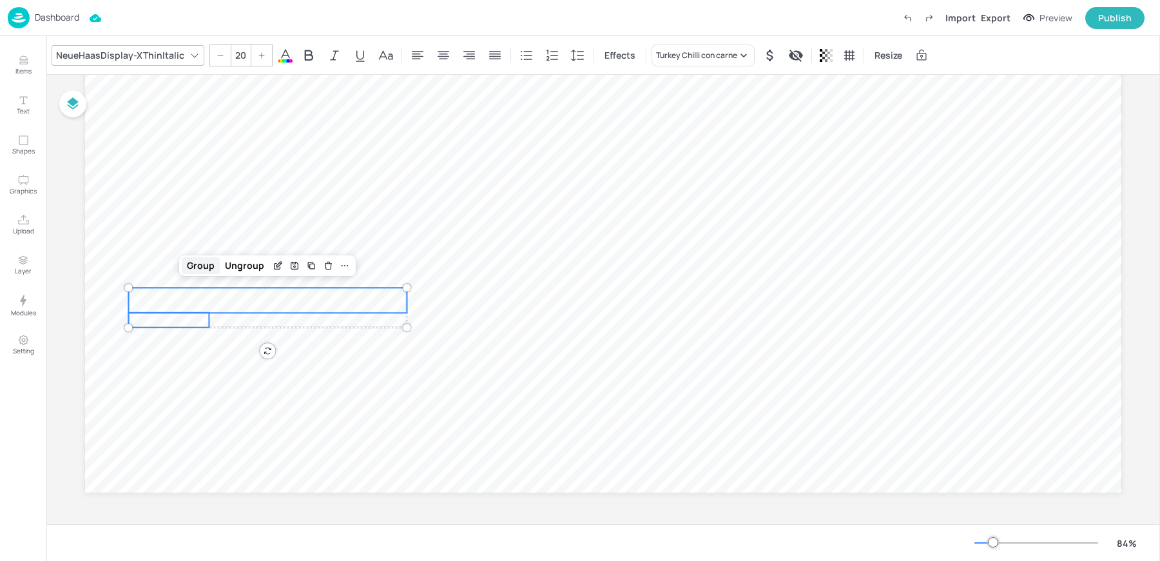
click at [204, 267] on div "Group" at bounding box center [201, 265] width 38 height 17
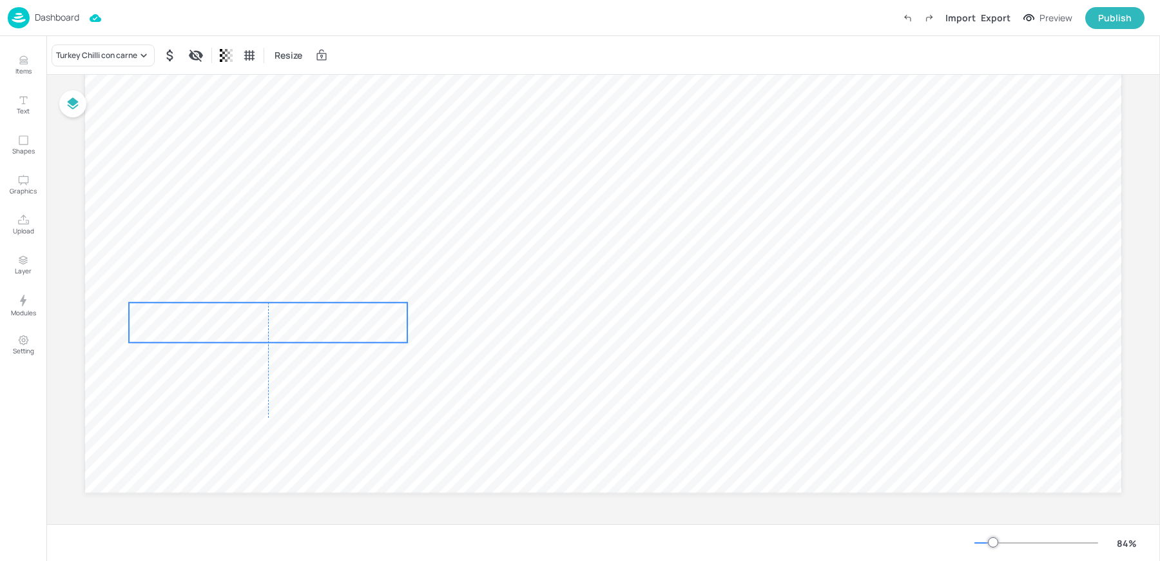
drag, startPoint x: 178, startPoint y: 300, endPoint x: 178, endPoint y: 314, distance: 14.8
click at [178, 314] on span "Turkey Chilli con carne" at bounding box center [217, 314] width 176 height 18
click at [22, 231] on p "Upload" at bounding box center [23, 230] width 21 height 9
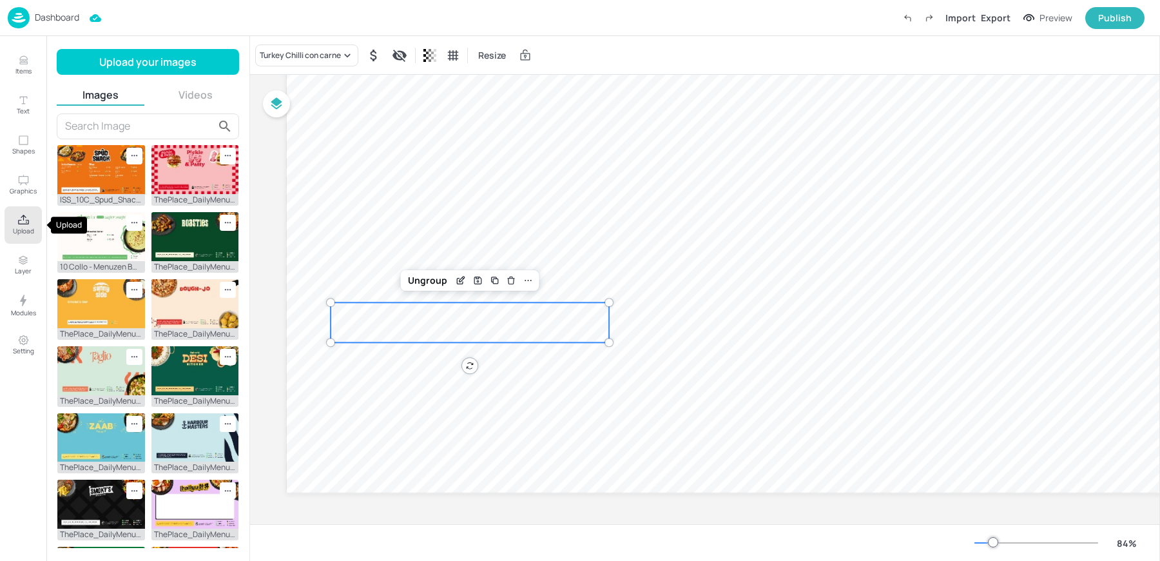
scroll to position [211, 0]
click at [130, 153] on icon at bounding box center [134, 155] width 11 height 11
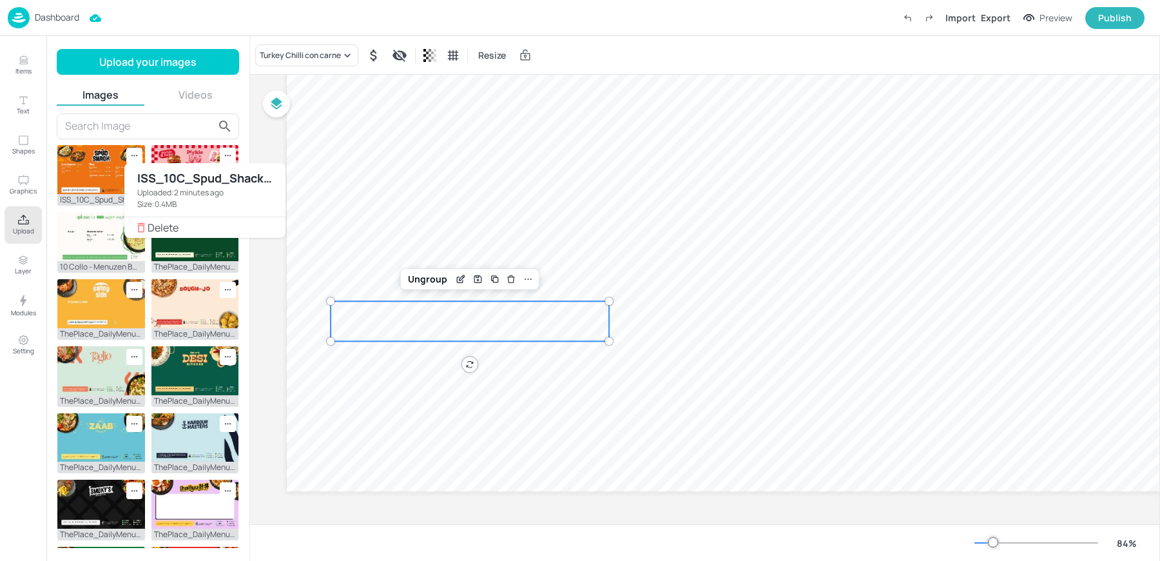
click at [156, 227] on span "Delete" at bounding box center [212, 227] width 128 height 9
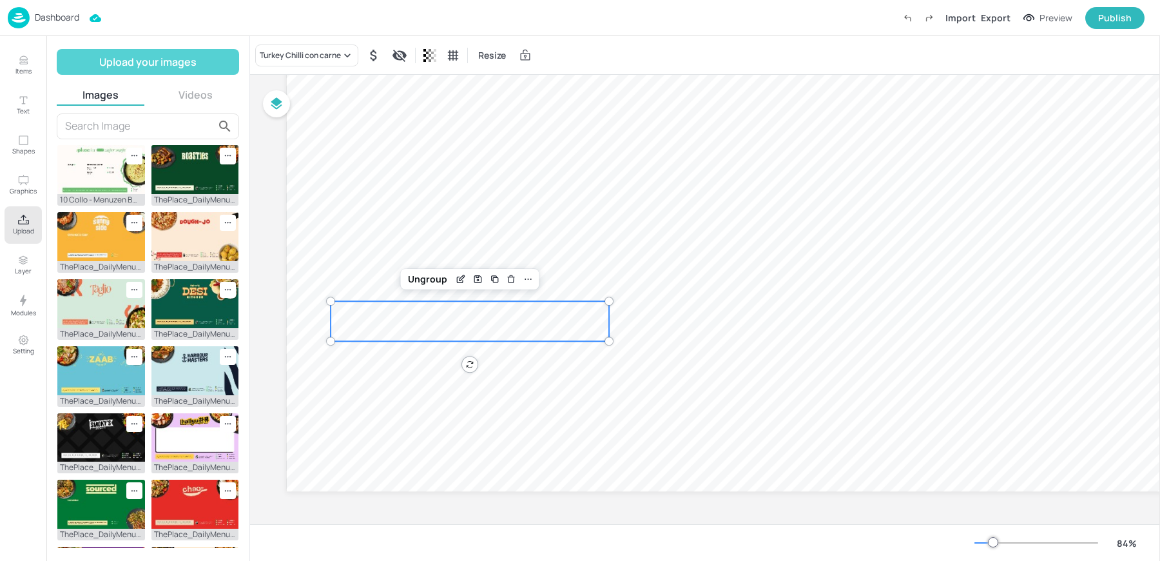
click at [111, 61] on button "Upload your images" at bounding box center [148, 62] width 182 height 26
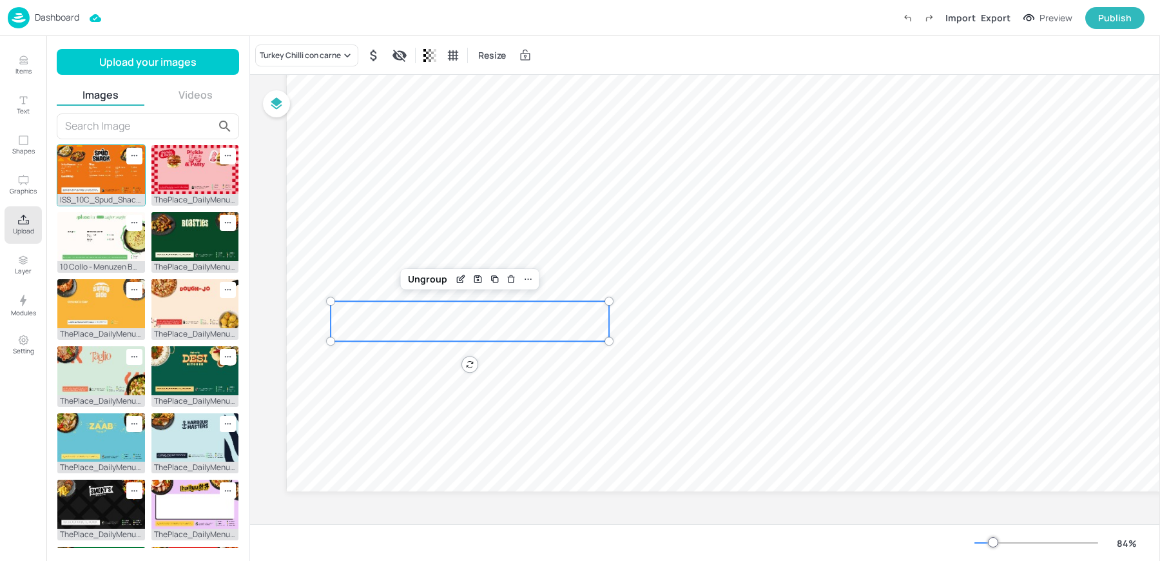
click at [86, 177] on img at bounding box center [101, 169] width 88 height 49
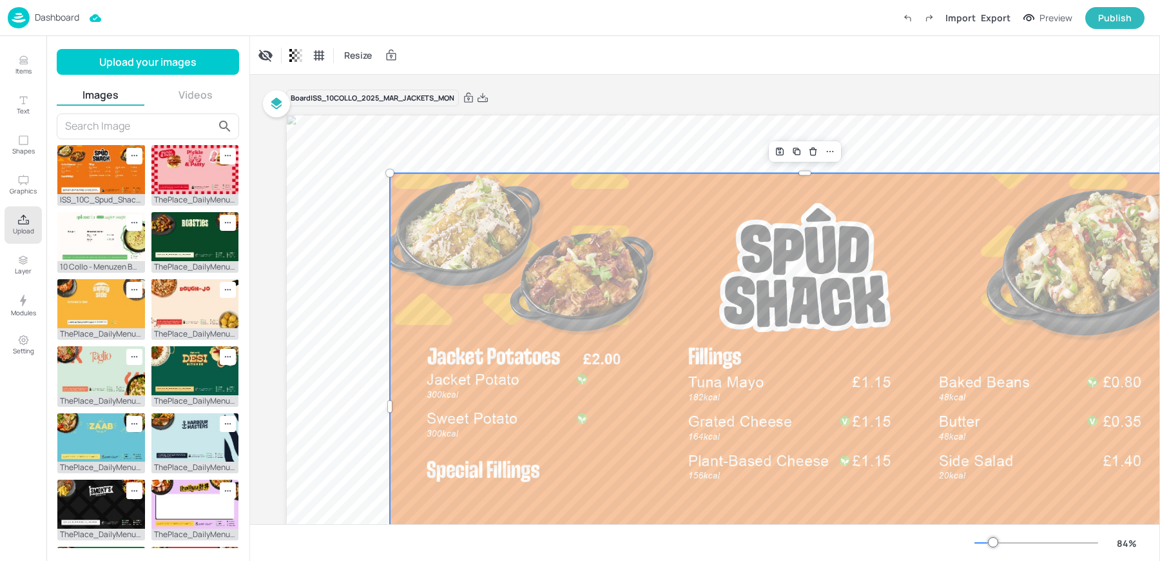
scroll to position [0, 0]
click at [831, 150] on icon at bounding box center [830, 153] width 10 height 10
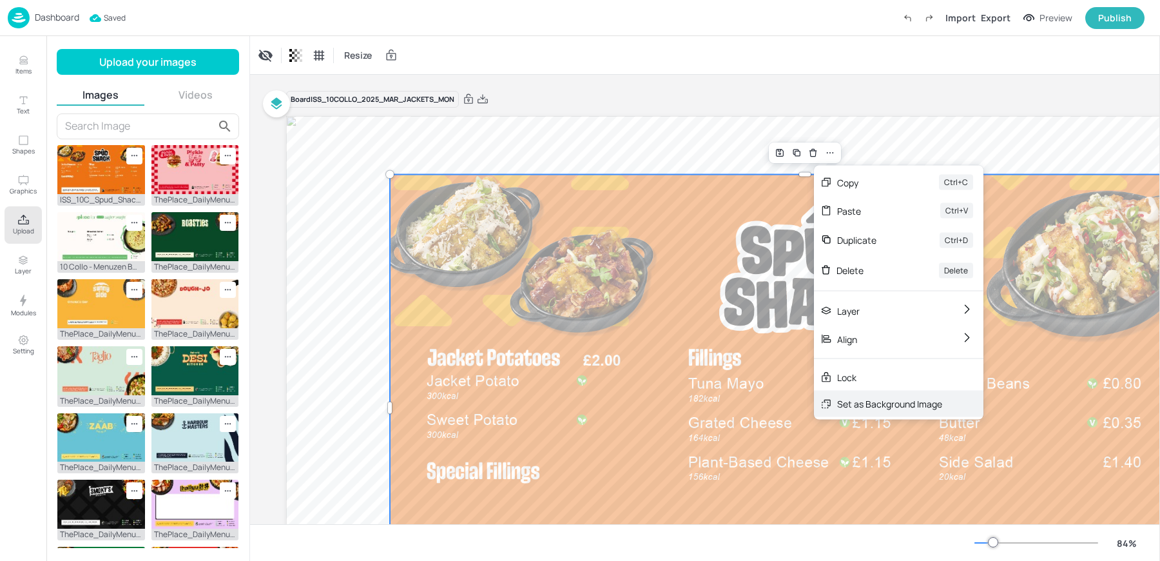
click at [857, 401] on div "Set as Background Image" at bounding box center [889, 404] width 105 height 14
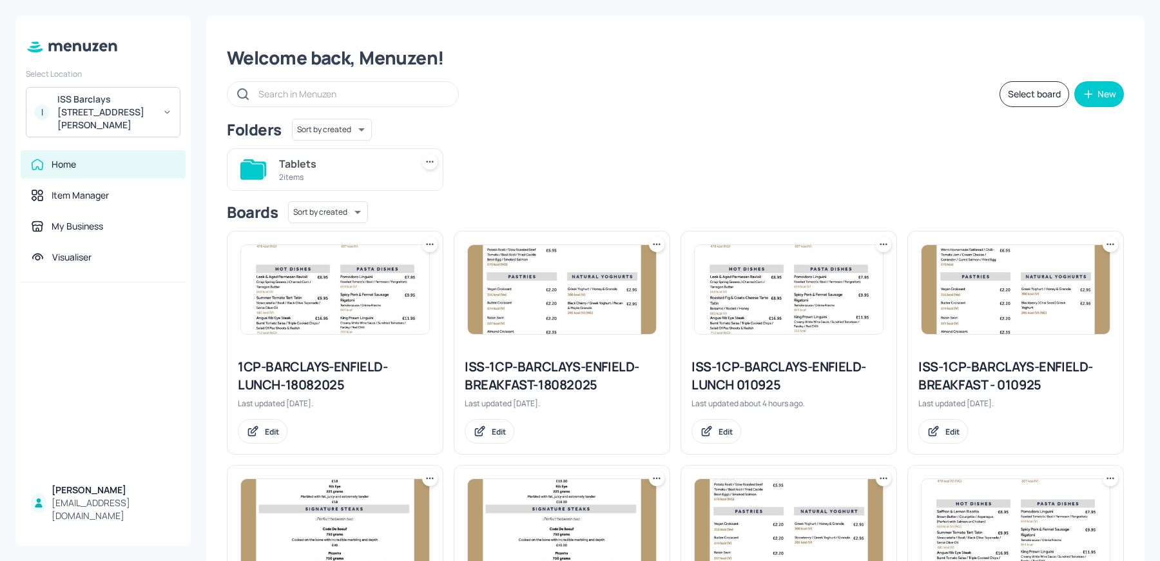
click at [732, 371] on div "ISS-1CP-BARCLAYS-ENFIELD-LUNCH 010925" at bounding box center [788, 376] width 195 height 36
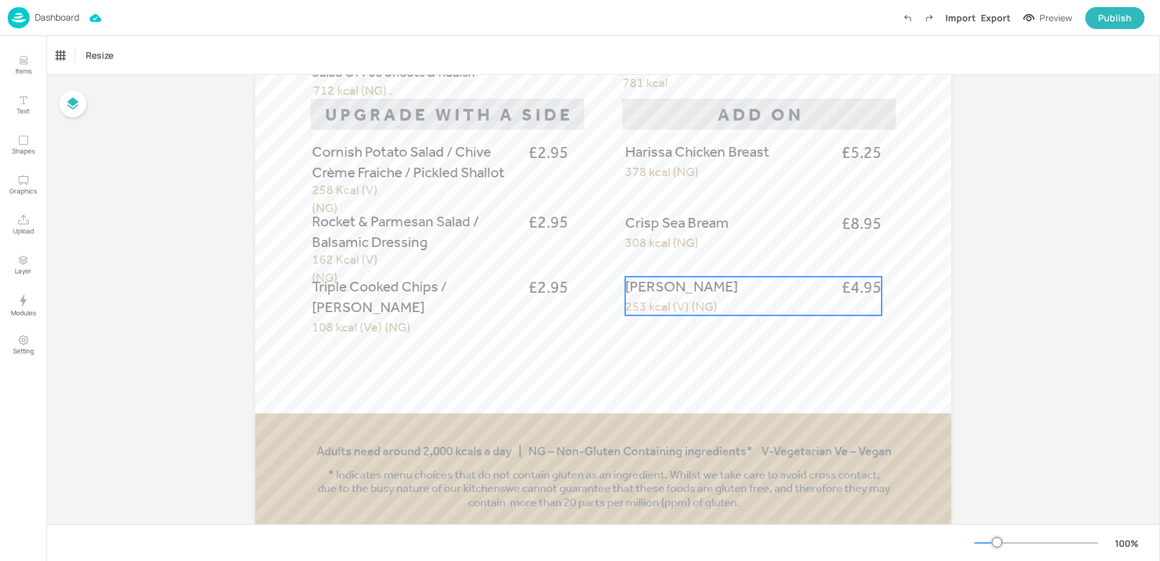
scroll to position [800, 0]
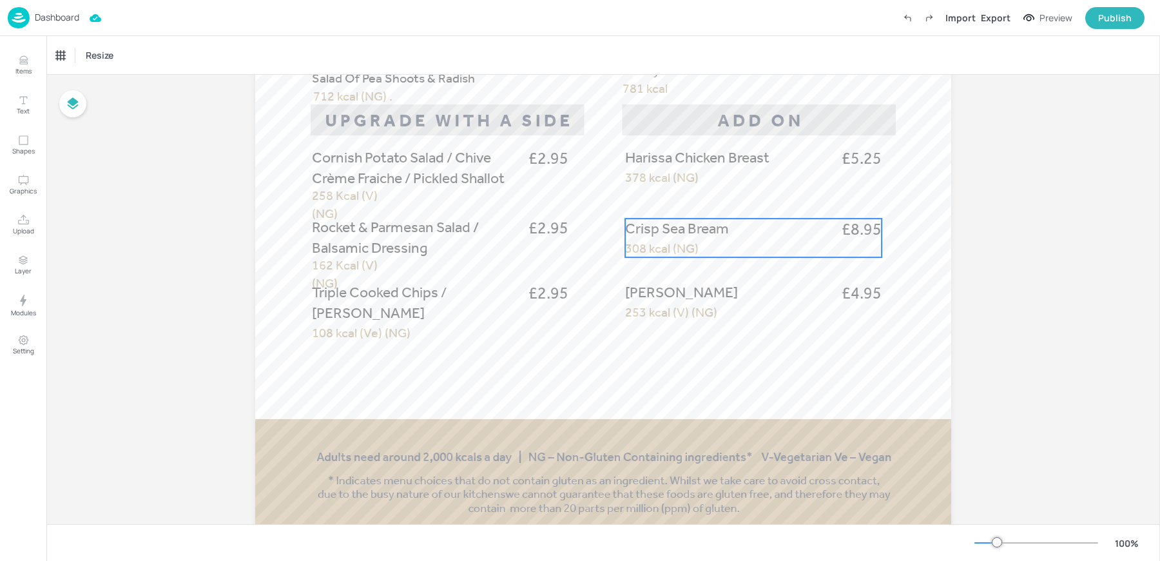
click at [682, 236] on span "Crisp Sea Bream" at bounding box center [677, 228] width 104 height 17
click at [741, 194] on icon "Edit Item" at bounding box center [744, 196] width 11 height 10
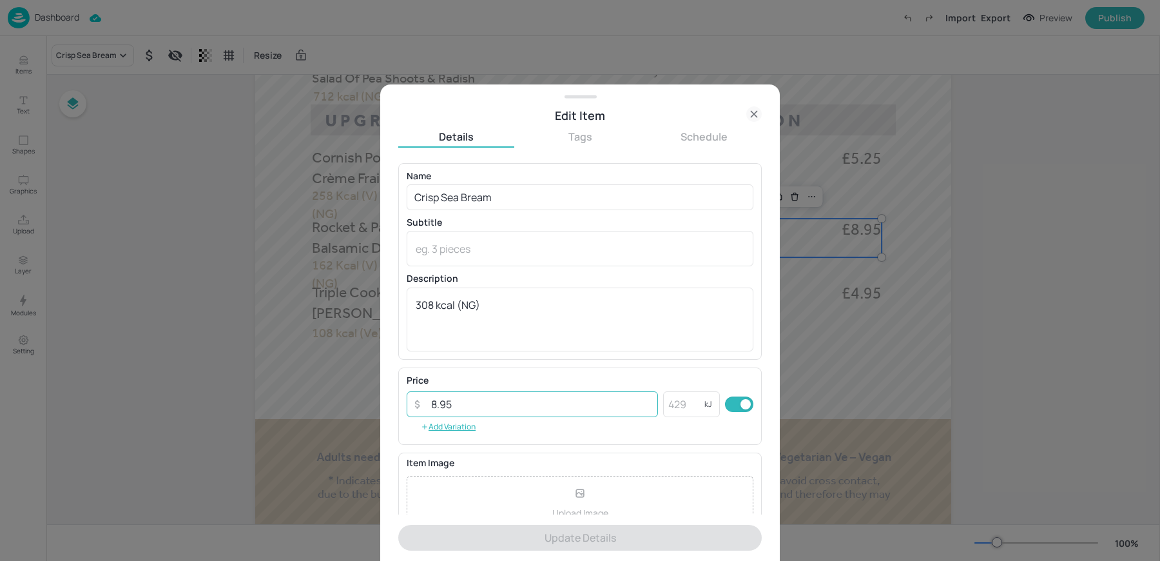
click at [470, 405] on input "8.95" at bounding box center [540, 404] width 235 height 26
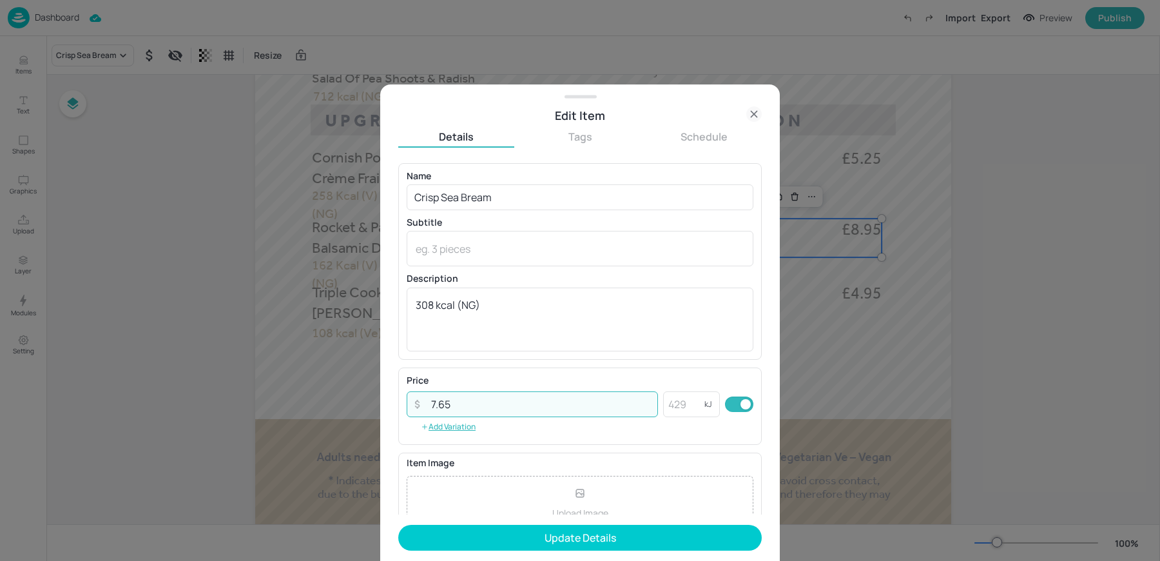
type input "7.65"
click at [398, 525] on button "Update Details" at bounding box center [579, 538] width 363 height 26
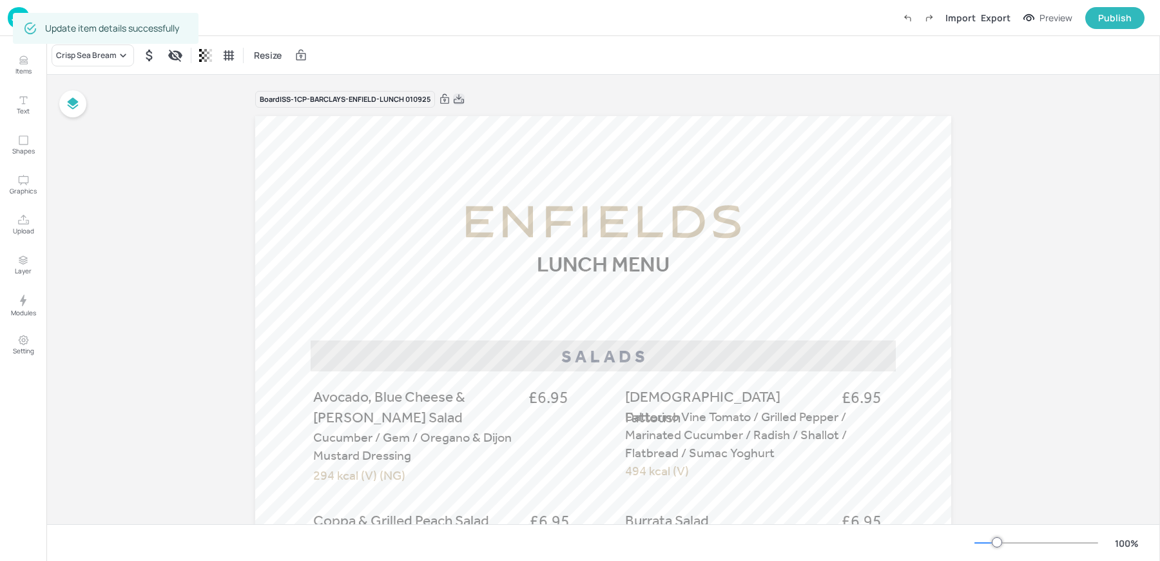
click at [457, 100] on icon at bounding box center [459, 99] width 12 height 13
click at [18, 13] on div "Update item details successfully" at bounding box center [106, 28] width 186 height 31
click at [12, 19] on img at bounding box center [19, 17] width 22 height 21
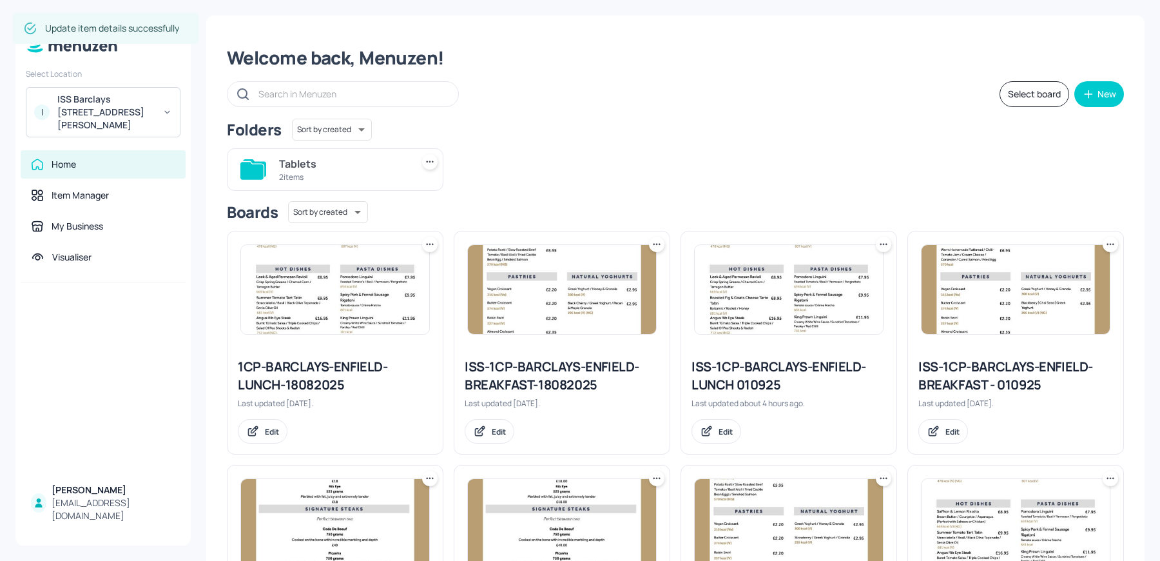
click at [84, 92] on div "I ISS Barclays 1 Churchill Place" at bounding box center [103, 112] width 155 height 50
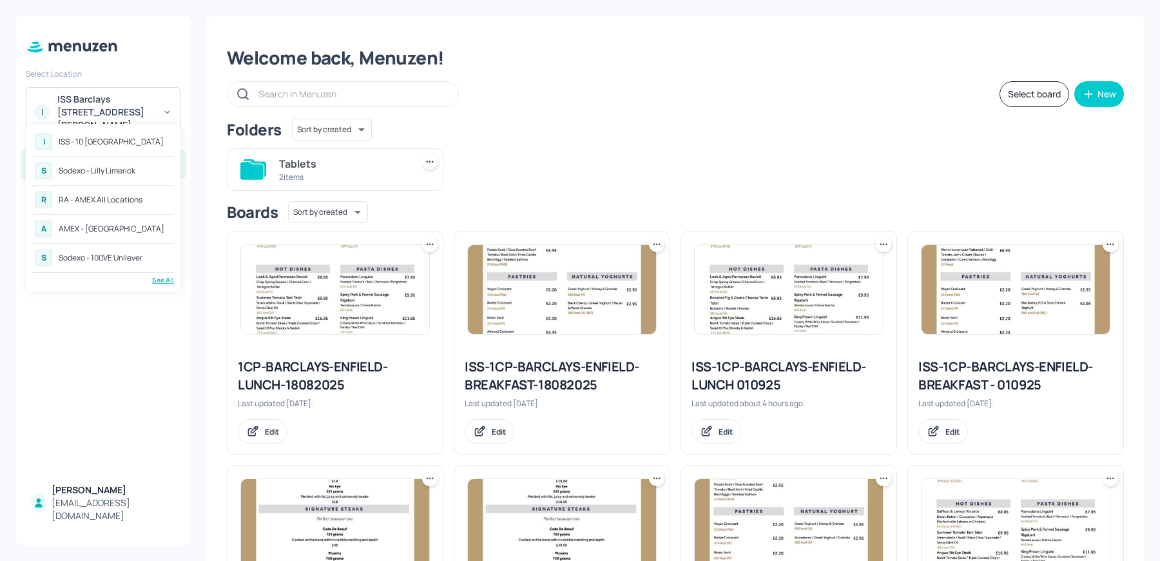
click at [102, 227] on div "AMEX - [GEOGRAPHIC_DATA]" at bounding box center [112, 229] width 106 height 8
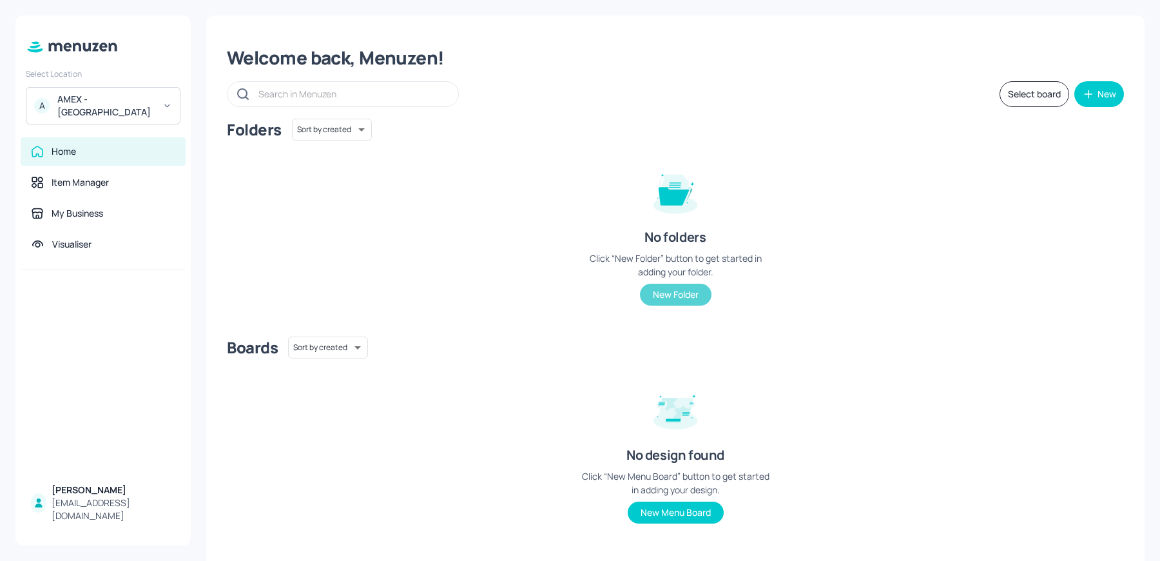
click at [671, 299] on button "New Folder" at bounding box center [676, 295] width 72 height 22
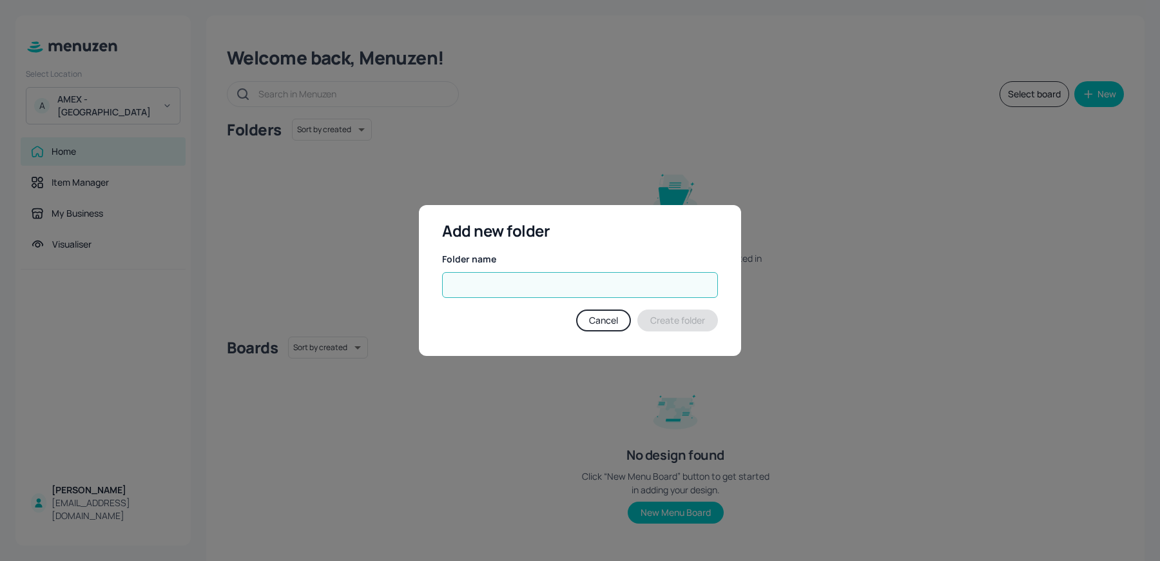
click at [463, 281] on input "text" at bounding box center [580, 285] width 276 height 26
type input "AMEX-Frankfurt-3Scr-WeeklyMenus"
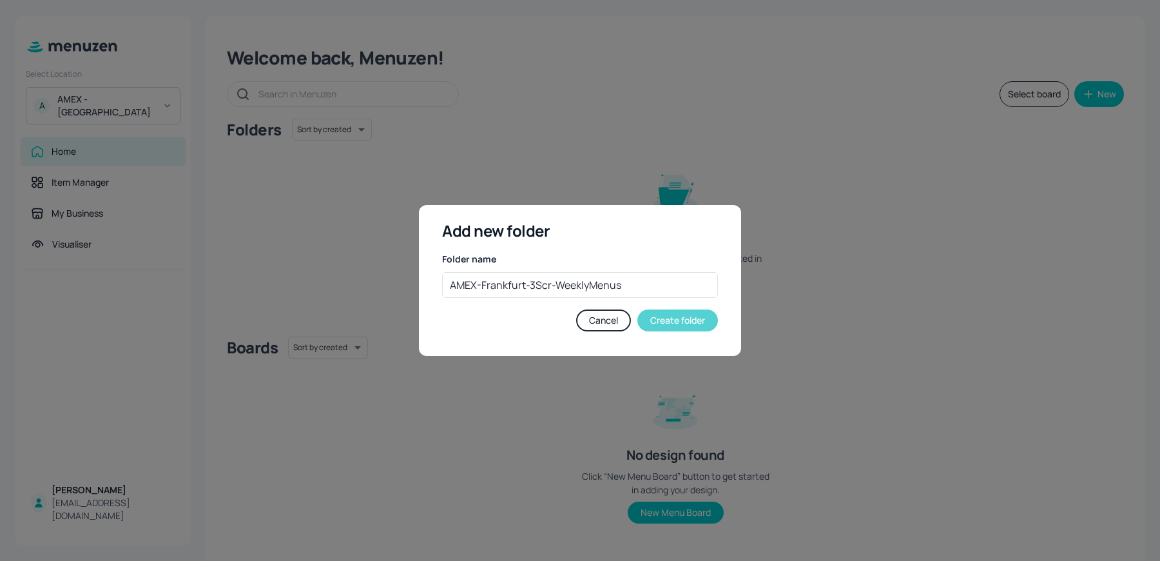
click at [677, 311] on button "Create folder" at bounding box center [677, 320] width 81 height 22
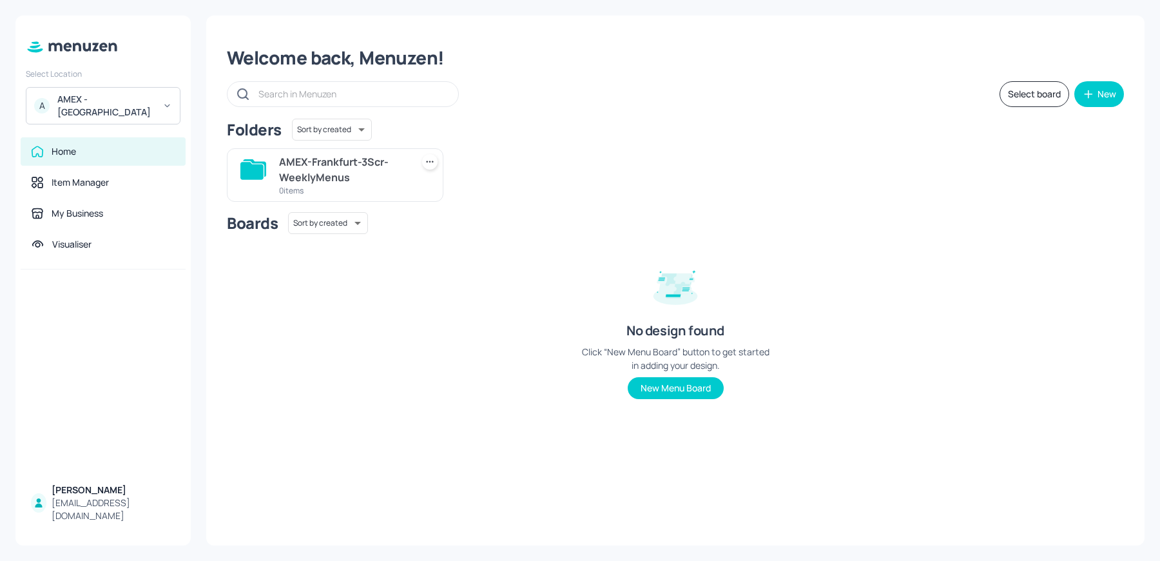
click at [291, 166] on div "AMEX-Frankfurt-3Scr-WeeklyMenus" at bounding box center [343, 169] width 128 height 31
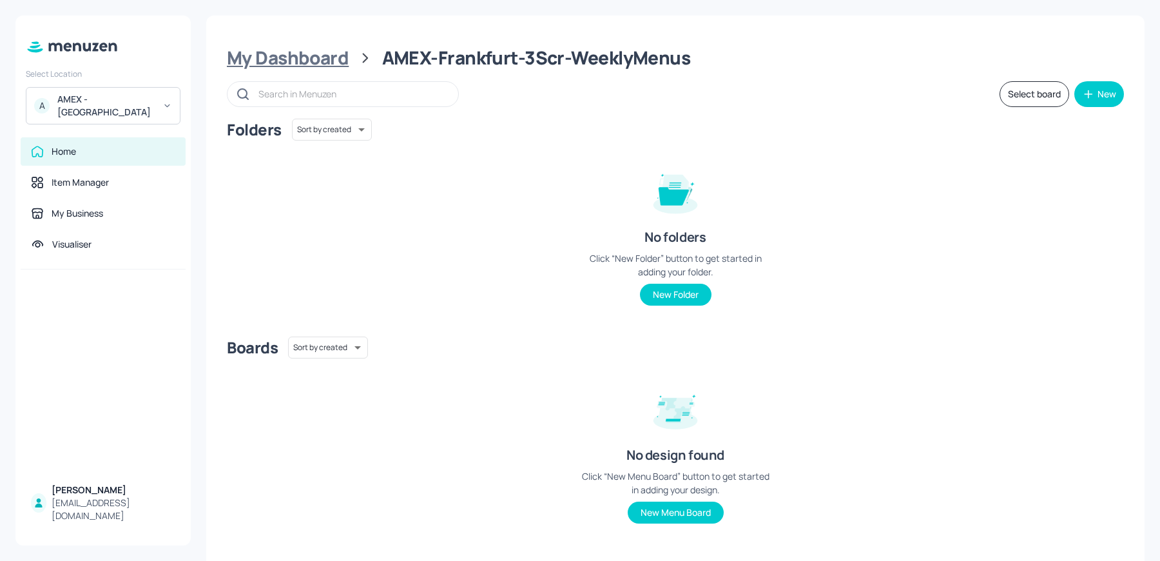
click at [251, 54] on div "My Dashboard" at bounding box center [288, 57] width 122 height 23
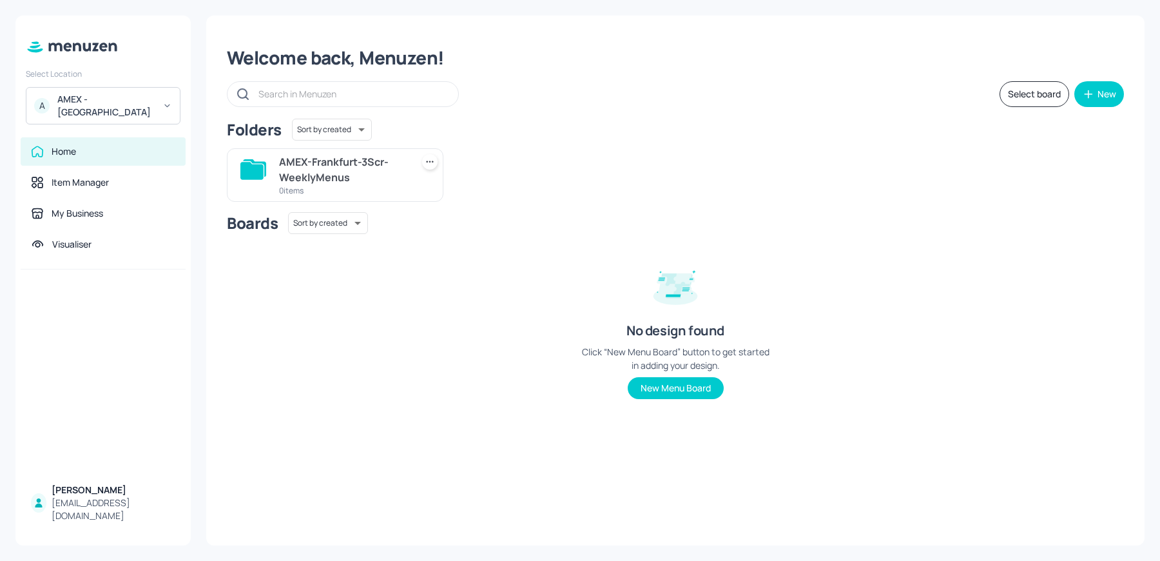
click at [441, 167] on div "AMEX-Frankfurt-3Scr-WeeklyMenus 0 items" at bounding box center [335, 174] width 217 height 53
click at [430, 161] on icon at bounding box center [429, 161] width 13 height 13
click at [370, 188] on p "Rename" at bounding box center [364, 188] width 30 height 12
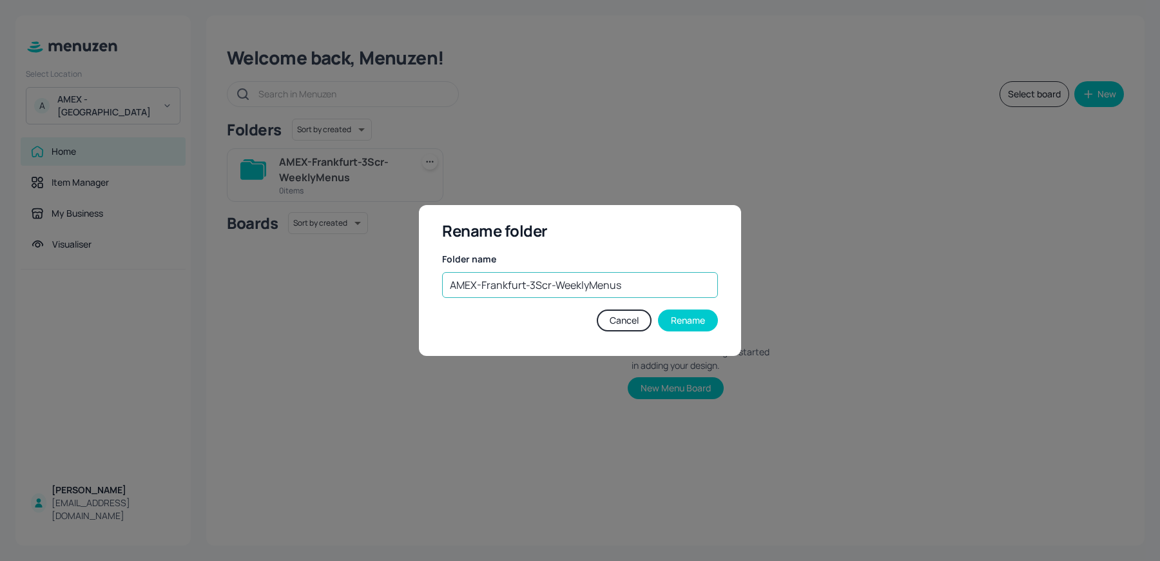
click at [558, 282] on input "AMEX-Frankfurt-3Scr-WeeklyMenus" at bounding box center [580, 285] width 276 height 26
click at [631, 323] on button "Cancel" at bounding box center [624, 320] width 55 height 22
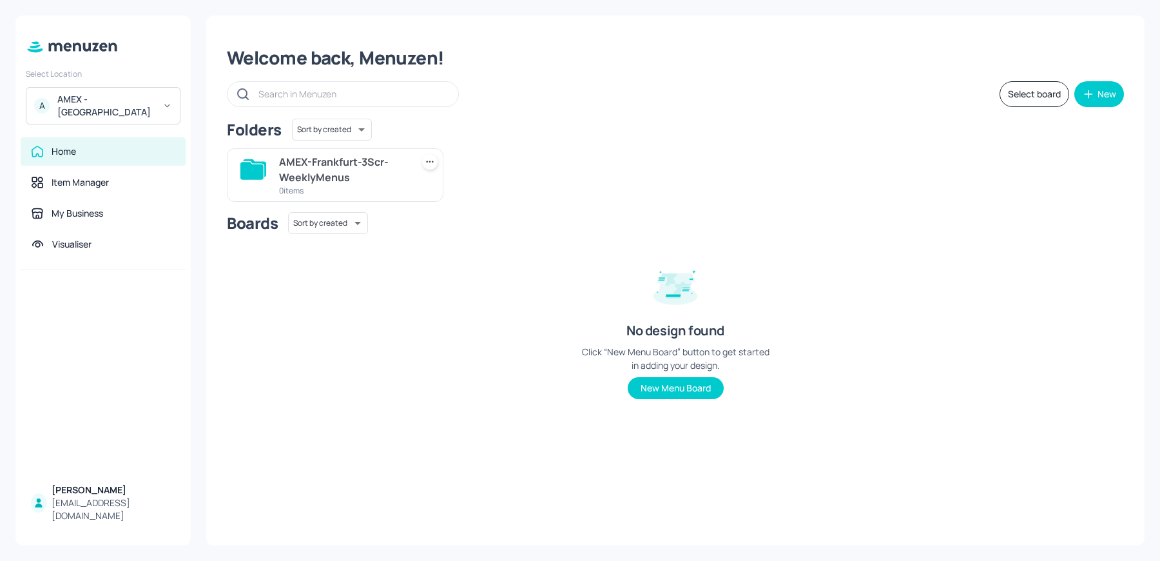
click at [366, 156] on div "AMEX-Frankfurt-3Scr-WeeklyMenus" at bounding box center [343, 169] width 128 height 31
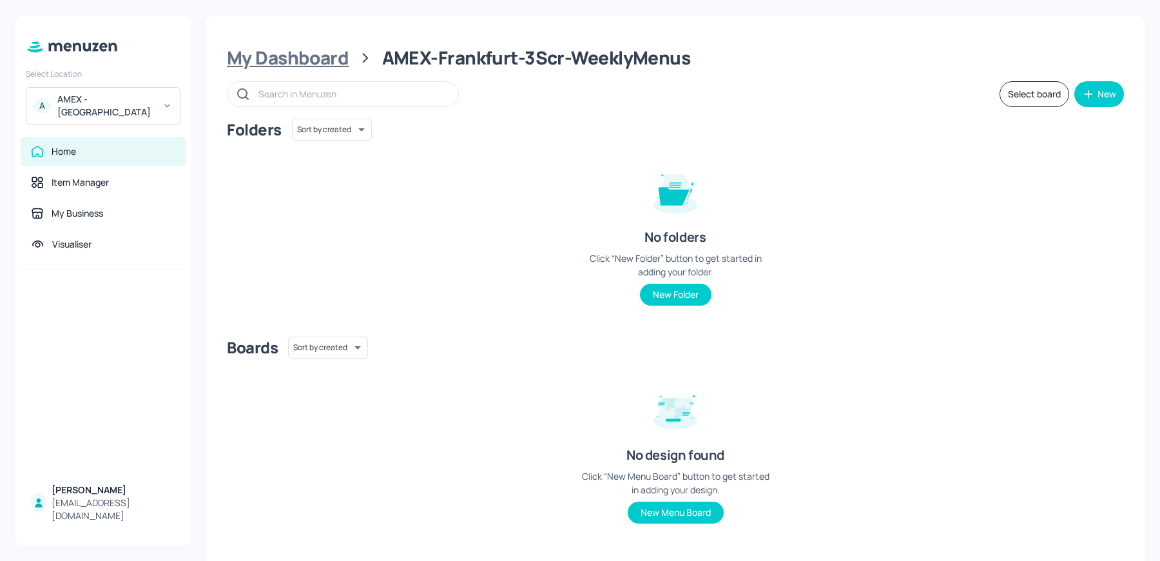
click at [306, 58] on div "My Dashboard" at bounding box center [288, 57] width 122 height 23
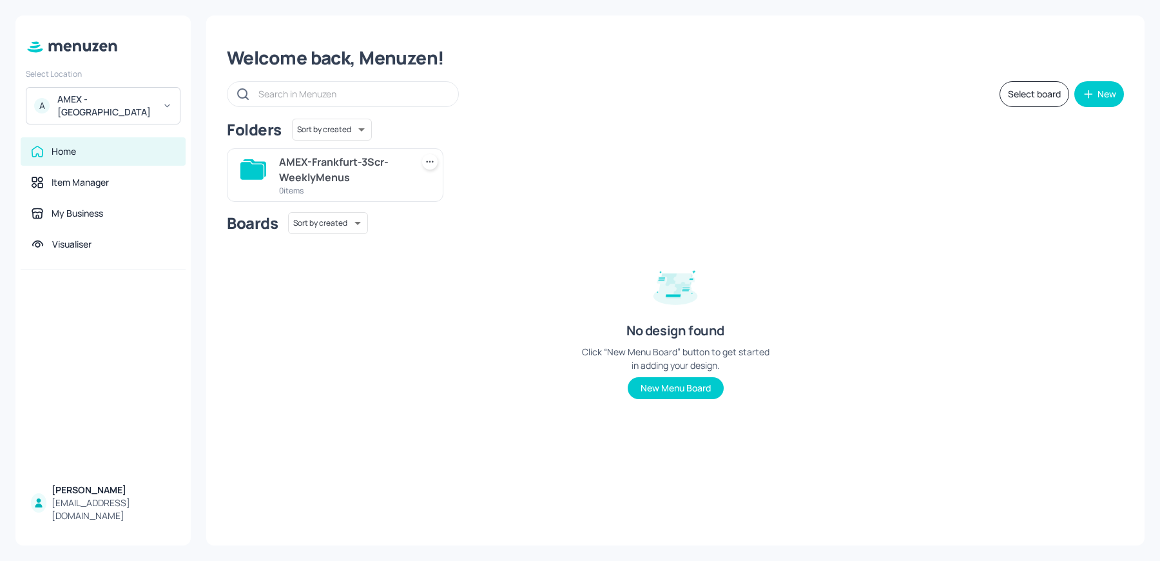
click at [430, 157] on icon at bounding box center [429, 161] width 13 height 13
click at [362, 186] on p "Rename" at bounding box center [364, 188] width 30 height 12
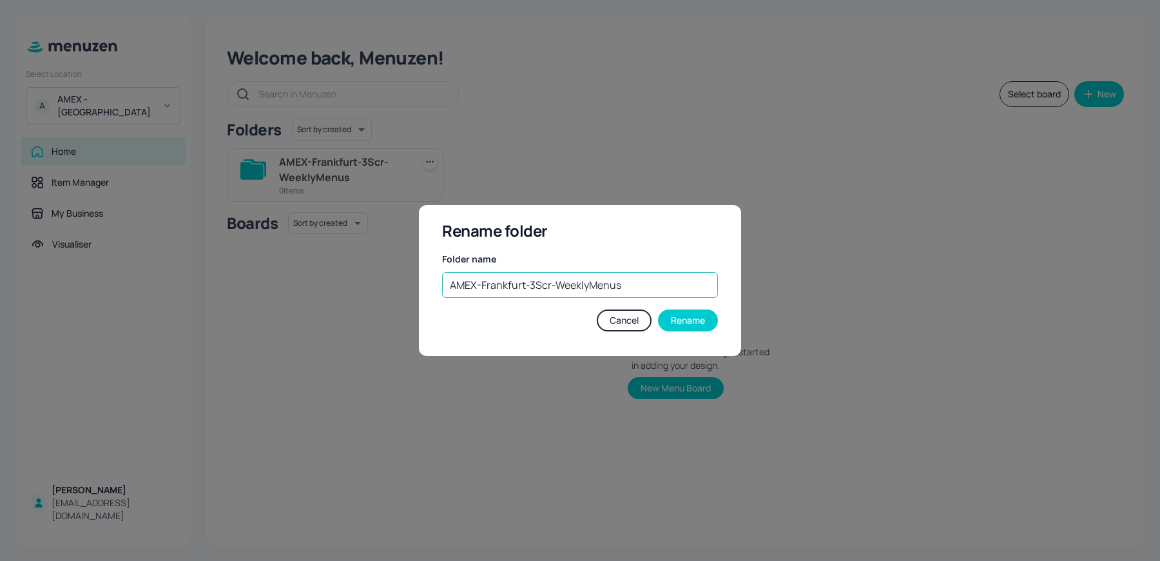
click at [481, 284] on input "AMEX-Frankfurt-3Scr-WeeklyMenus" at bounding box center [580, 285] width 276 height 26
drag, startPoint x: 525, startPoint y: 285, endPoint x: 258, endPoint y: 291, distance: 266.2
click at [282, 285] on div "Rename folder Folder name AMEX-[GEOGRAPHIC_DATA]-3Scr-WeeklyMenus ​ Cancel Rena…" at bounding box center [580, 280] width 1160 height 561
type input "3Screen WeeklyMenus"
click at [702, 331] on div "Rename folder Folder name 3Screen WeeklyMenus ​ Cancel Rename" at bounding box center [580, 280] width 322 height 151
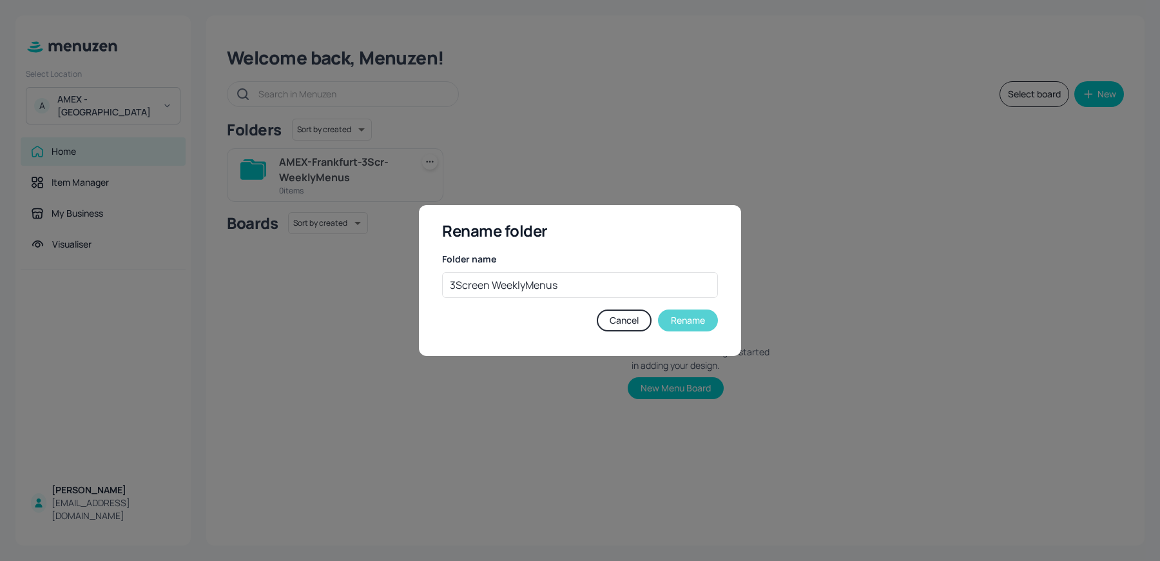
click at [697, 325] on button "Rename" at bounding box center [688, 320] width 60 height 22
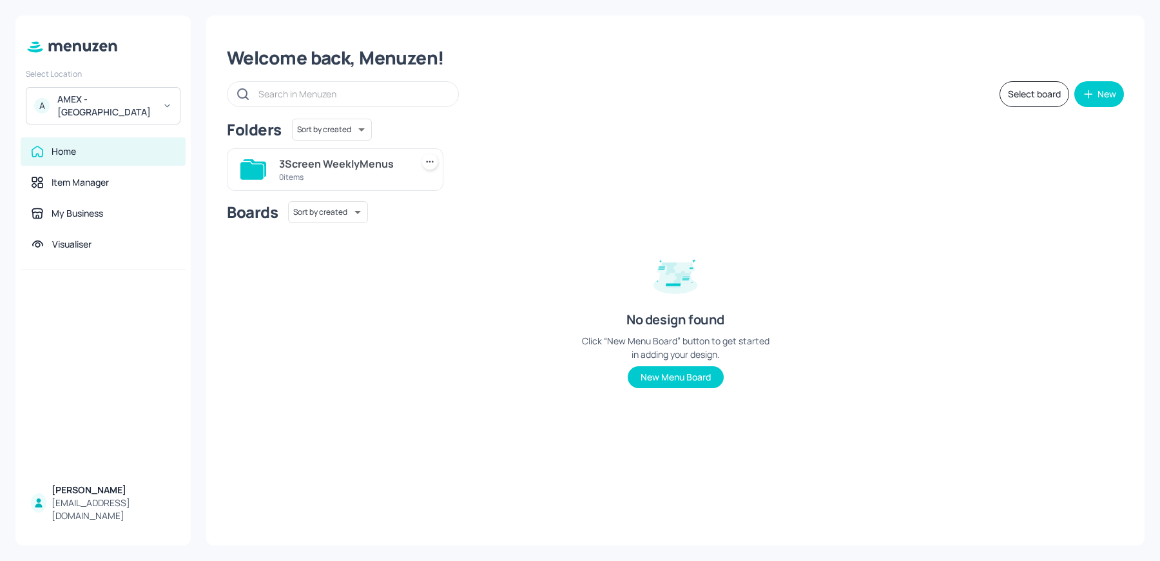
click at [352, 175] on div "0 items" at bounding box center [343, 176] width 128 height 11
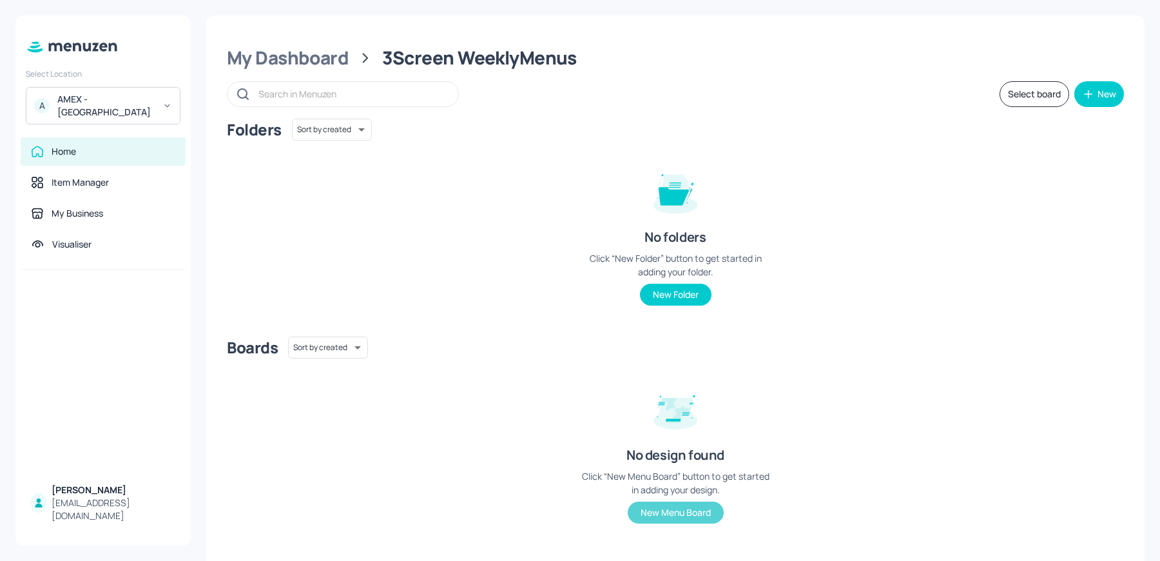
click at [664, 521] on button "New Menu Board" at bounding box center [676, 512] width 96 height 22
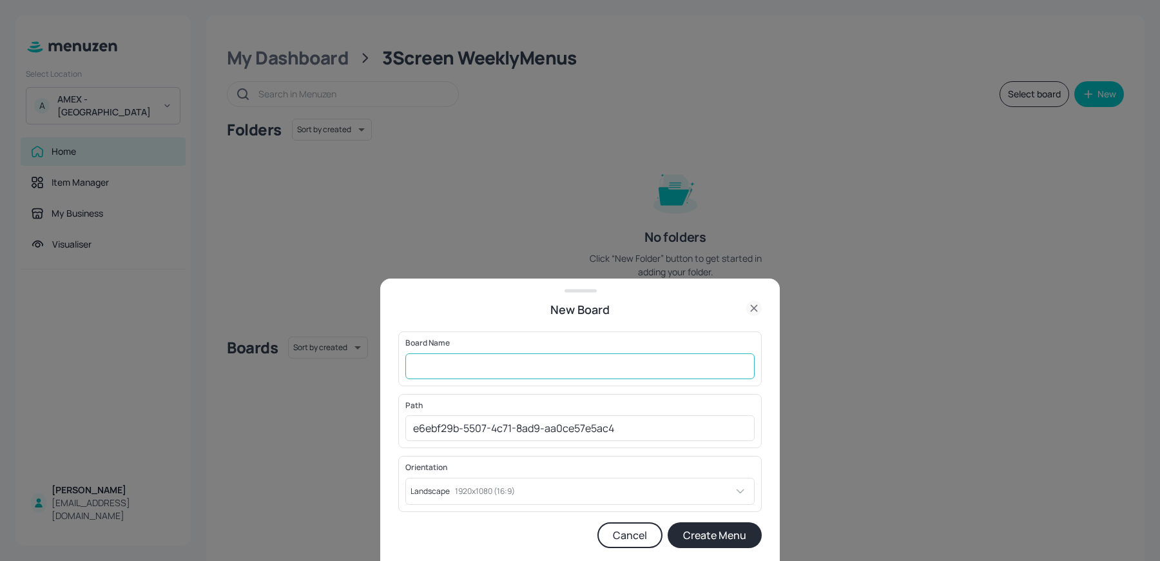
click at [433, 367] on input "text" at bounding box center [579, 366] width 349 height 26
paste input "AMEX-Frankfurt-3Scr-WeeklyMenus"
type input "AMEX-[GEOGRAPHIC_DATA]-3Scr-WeeklyMenus-WK1"
click at [668, 522] on button "Create Menu" at bounding box center [715, 535] width 94 height 26
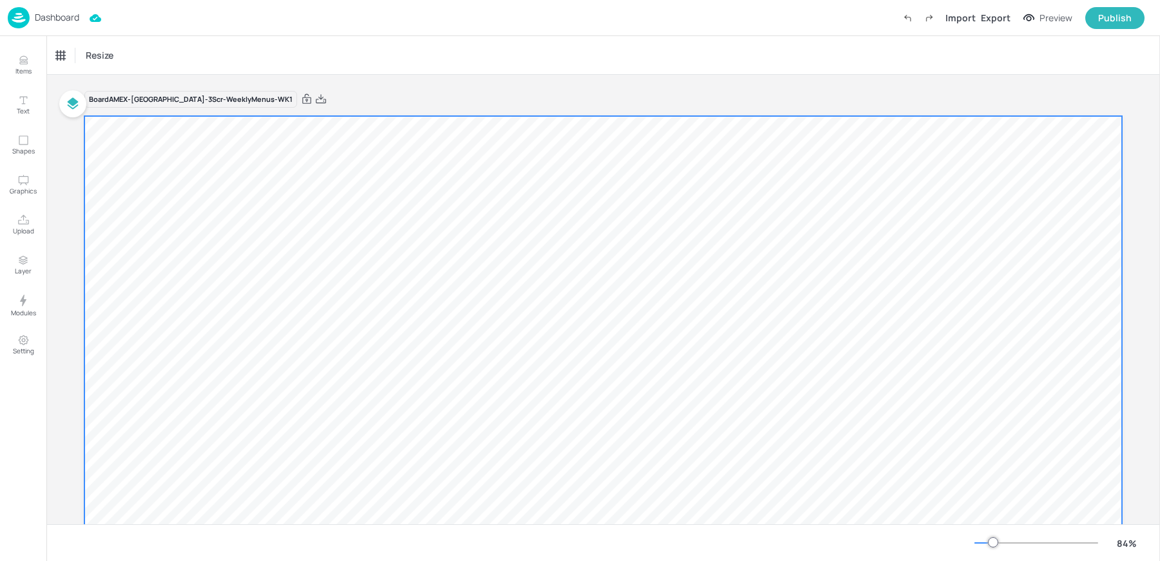
click at [210, 182] on div at bounding box center [602, 408] width 1037 height 584
click at [128, 50] on span "Resize" at bounding box center [125, 55] width 33 height 14
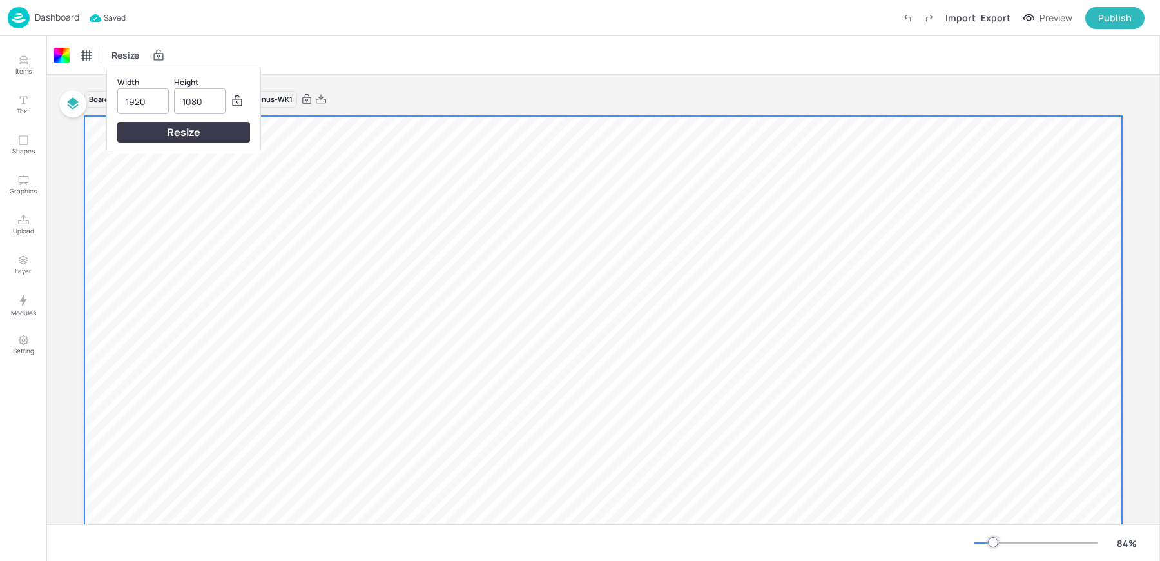
click at [145, 103] on input "1920" at bounding box center [143, 101] width 35 height 24
type input "5760"
click at [153, 128] on div "Resize" at bounding box center [183, 132] width 133 height 21
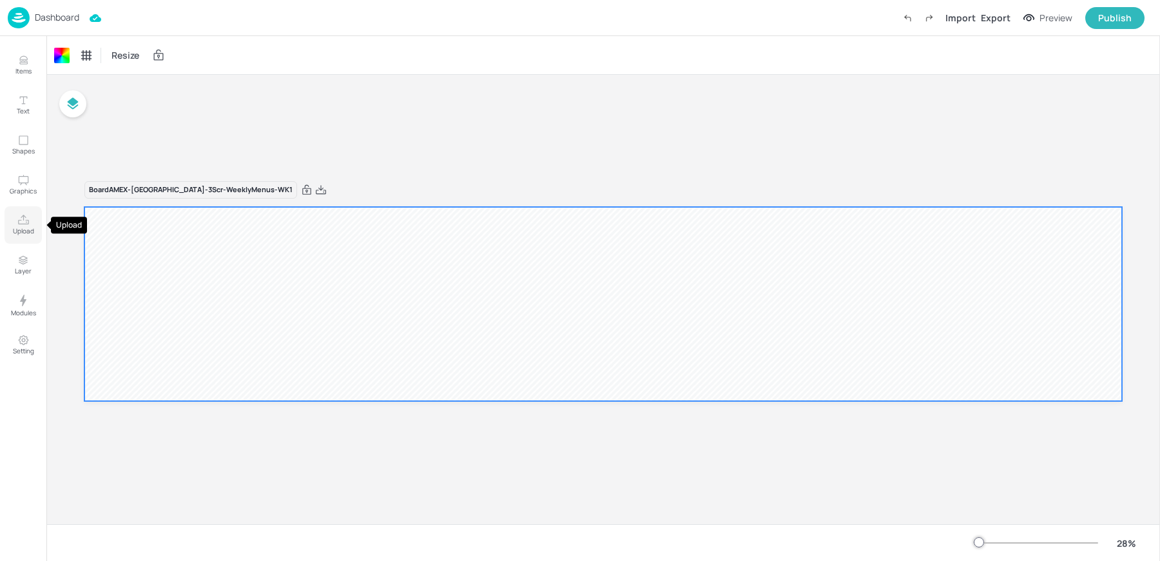
click at [13, 216] on button "Upload" at bounding box center [23, 224] width 37 height 37
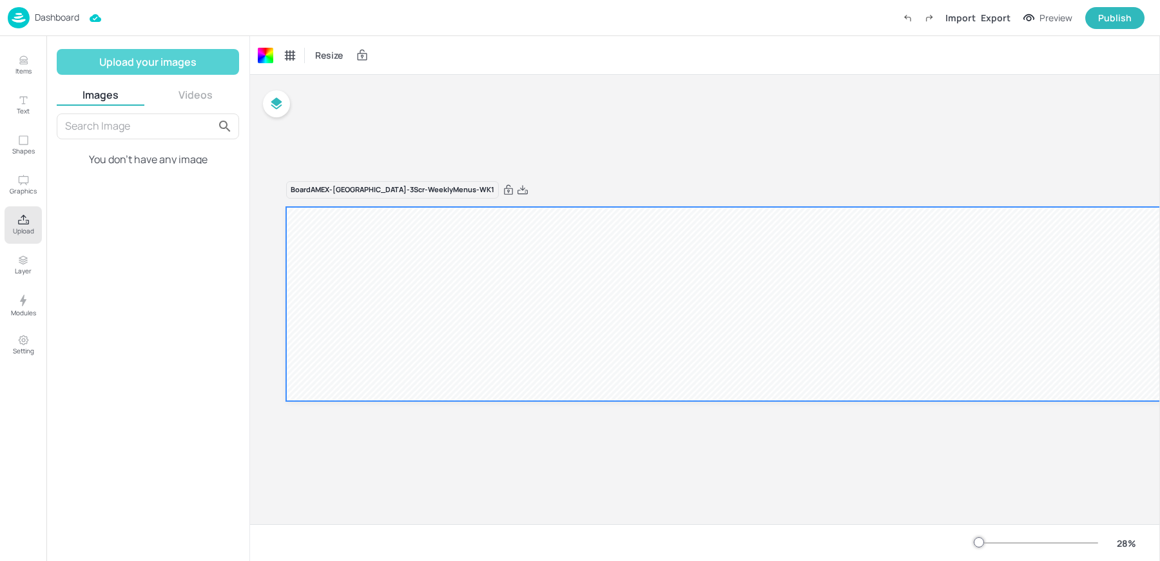
click at [134, 59] on button "Upload your images" at bounding box center [148, 62] width 182 height 26
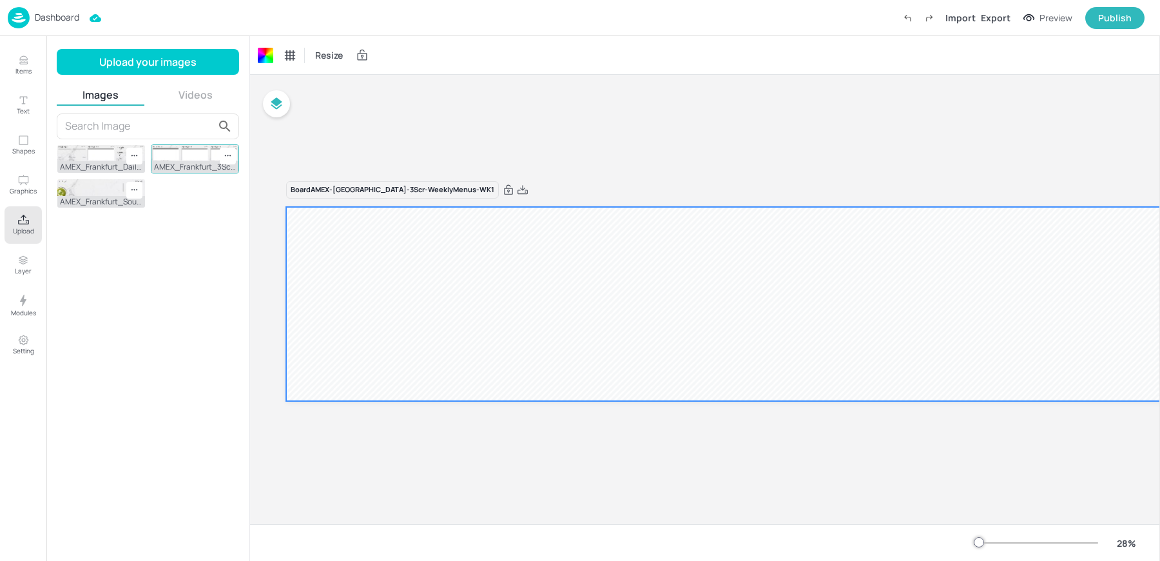
click at [178, 157] on img at bounding box center [195, 153] width 88 height 16
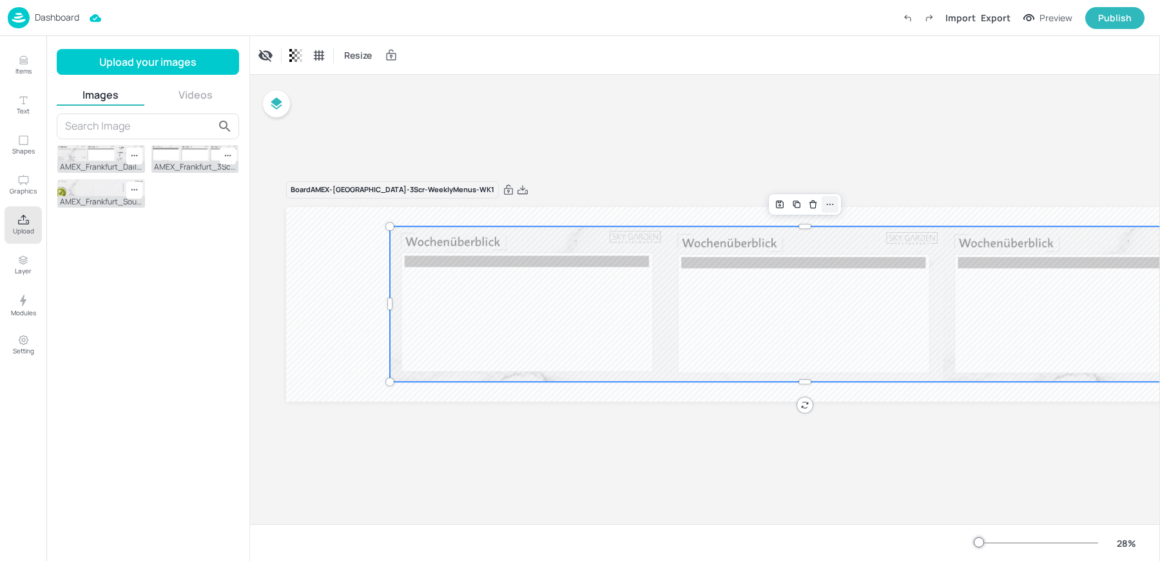
click at [829, 204] on icon at bounding box center [830, 204] width 7 height 1
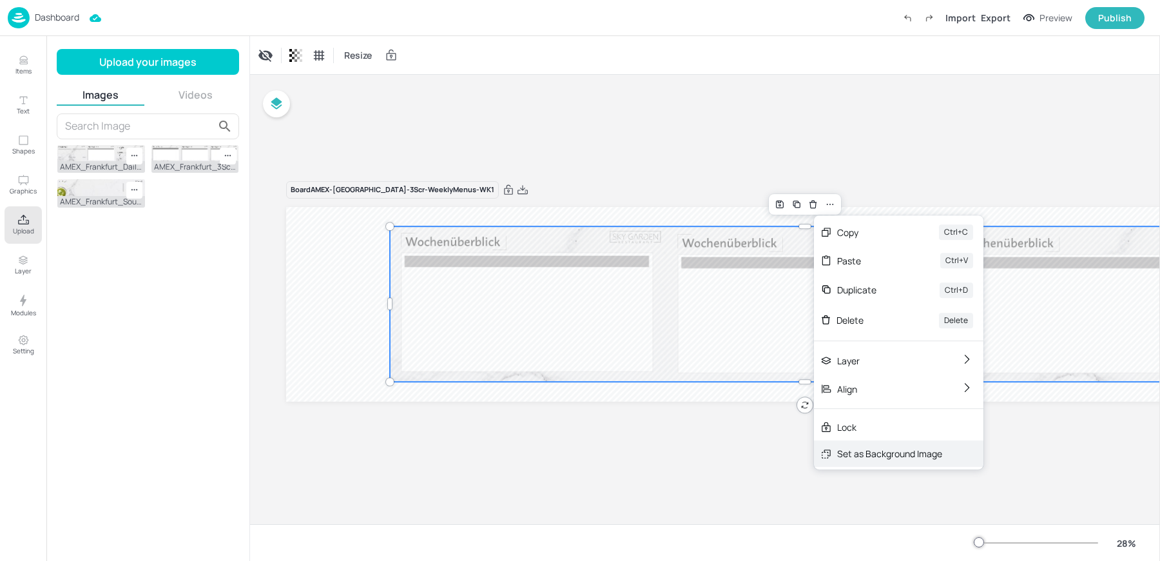
click at [851, 452] on div "Set as Background Image" at bounding box center [889, 454] width 105 height 14
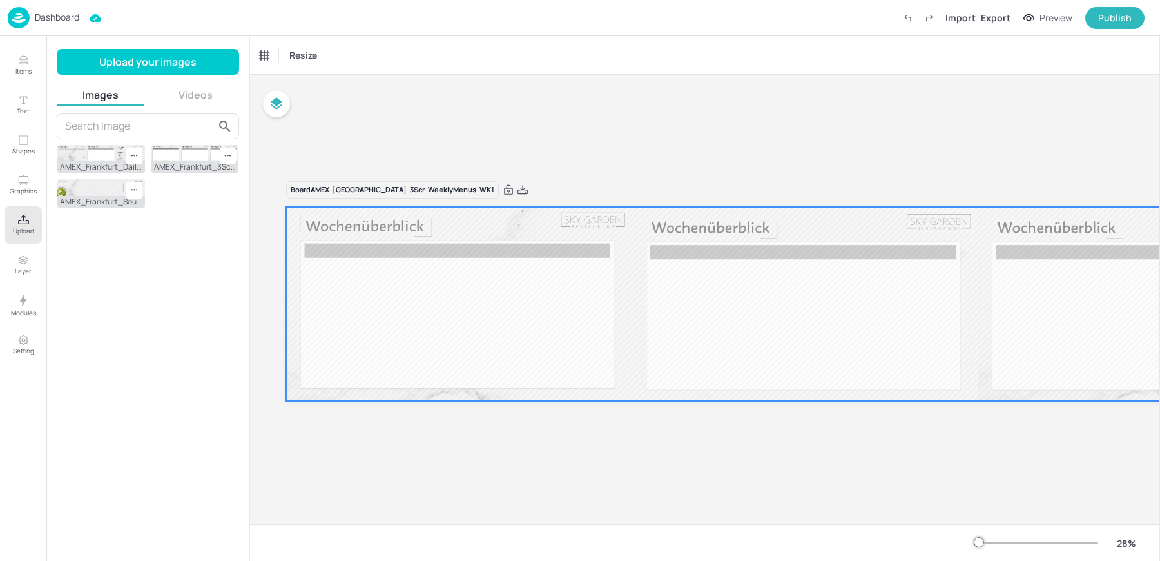
click at [400, 278] on div at bounding box center [804, 304] width 1037 height 195
click at [31, 226] on p "Upload" at bounding box center [23, 230] width 21 height 9
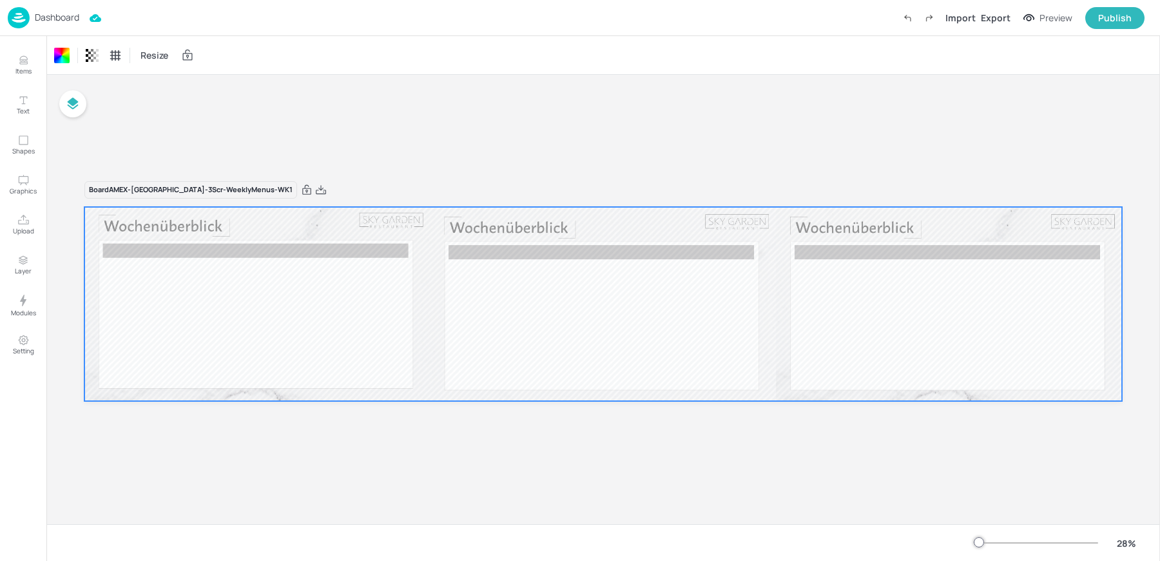
click at [386, 263] on div at bounding box center [602, 304] width 1037 height 195
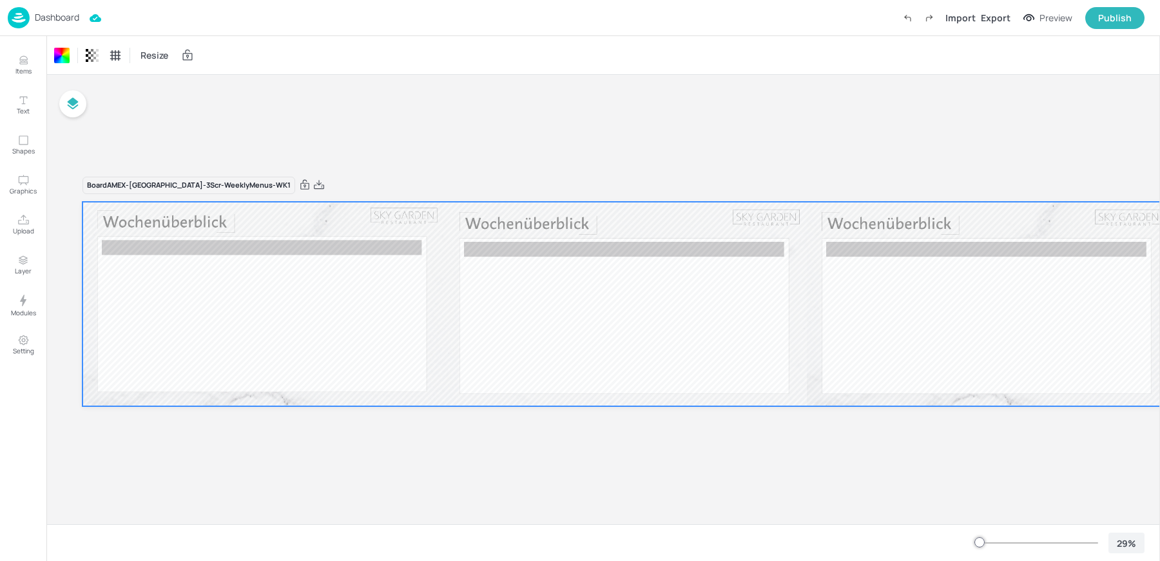
click at [1123, 540] on div "29 %" at bounding box center [1126, 543] width 31 height 14
click at [1104, 402] on div "100 %" at bounding box center [1112, 411] width 64 height 26
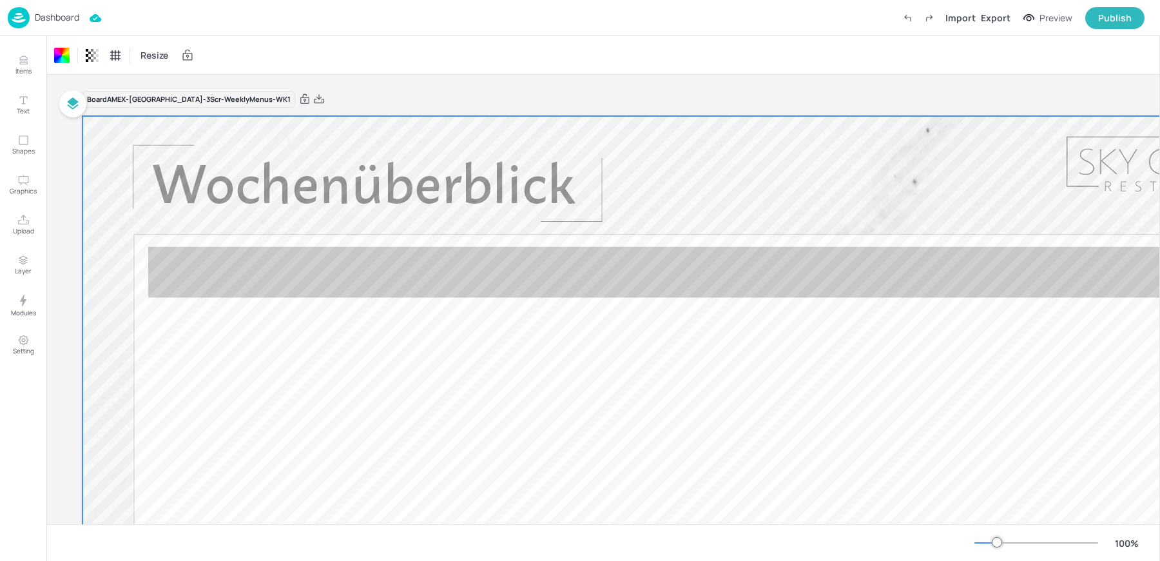
click at [983, 542] on div at bounding box center [985, 542] width 23 height 1
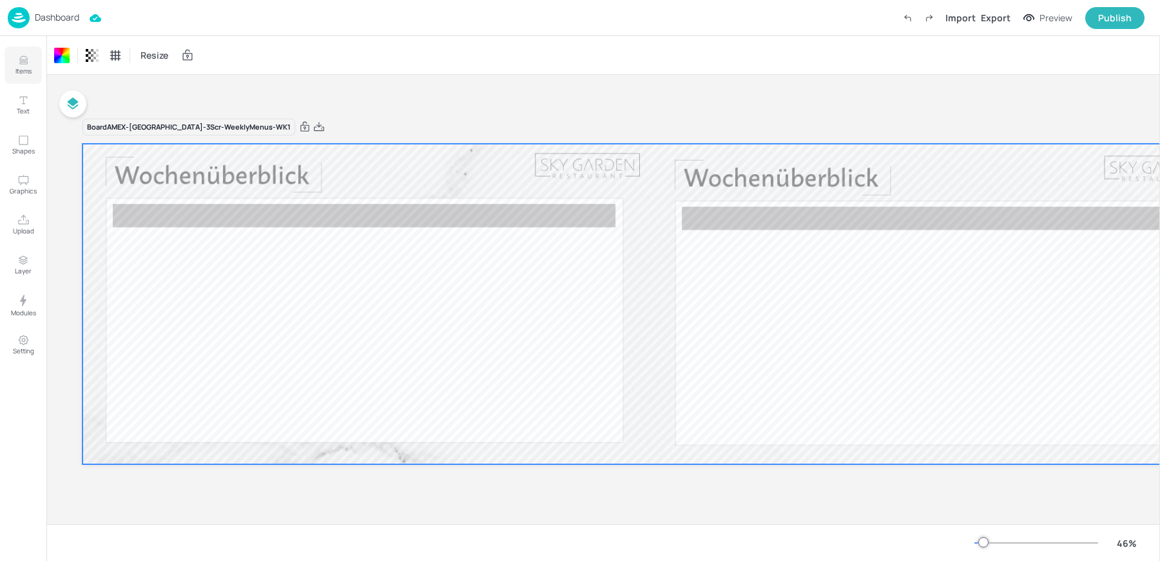
click at [20, 60] on icon "Items" at bounding box center [23, 60] width 12 height 12
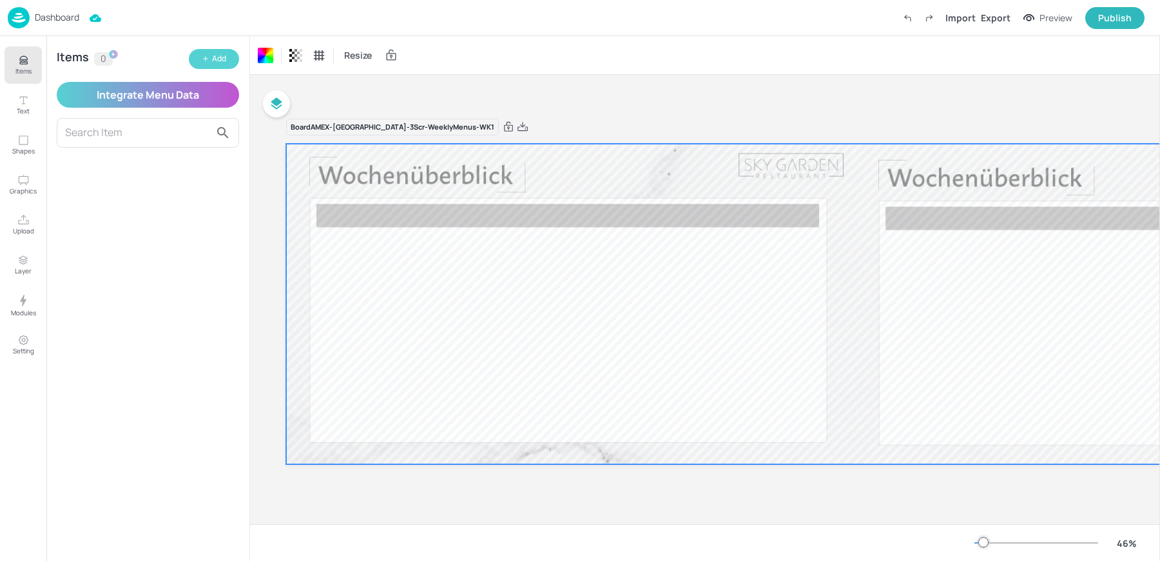
click at [209, 55] on button "Add" at bounding box center [214, 59] width 50 height 20
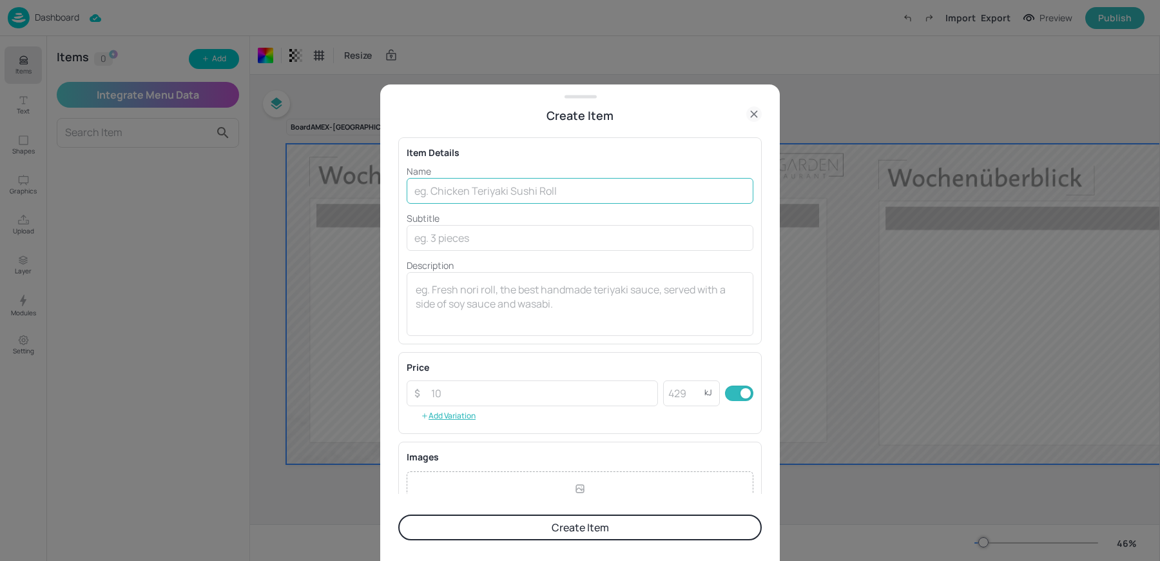
click at [474, 195] on input "text" at bounding box center [580, 191] width 347 height 26
paste input "AMEX-Frankfurt-3Scr-WeeklyMenus"
click at [521, 176] on p "Name" at bounding box center [580, 171] width 347 height 14
click at [485, 193] on input "AMEX-Frankfurt-3Scr-WeeklyMenus" at bounding box center [580, 191] width 347 height 26
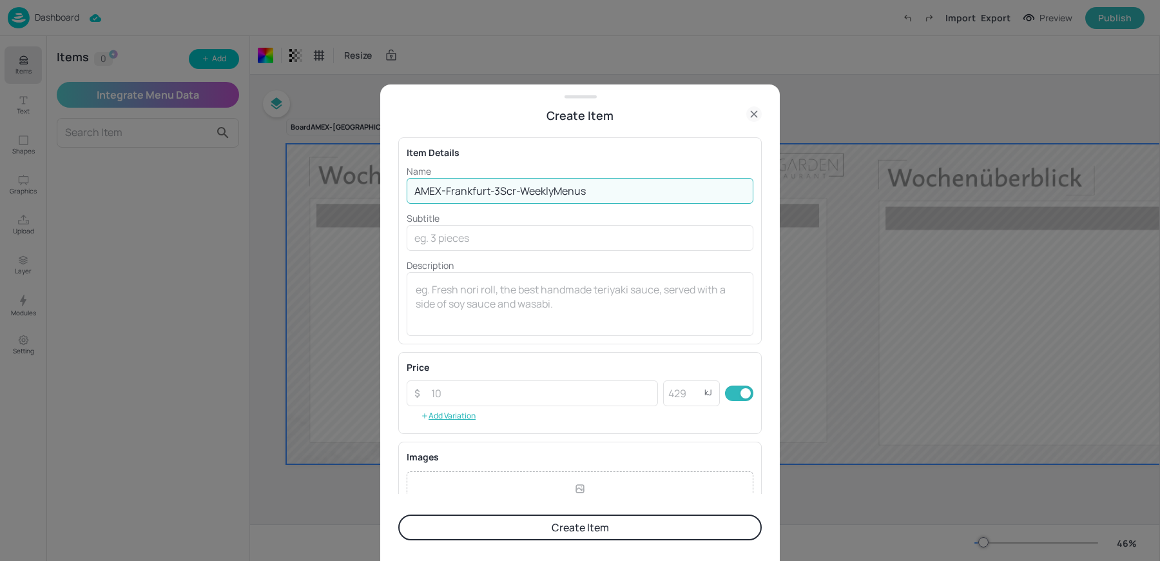
click at [485, 193] on input "AMEX-Frankfurt-3Scr-WeeklyMenus" at bounding box center [580, 191] width 347 height 26
paste input "Montag"
type input "Montag"
click at [398, 514] on button "Create Item" at bounding box center [579, 527] width 363 height 26
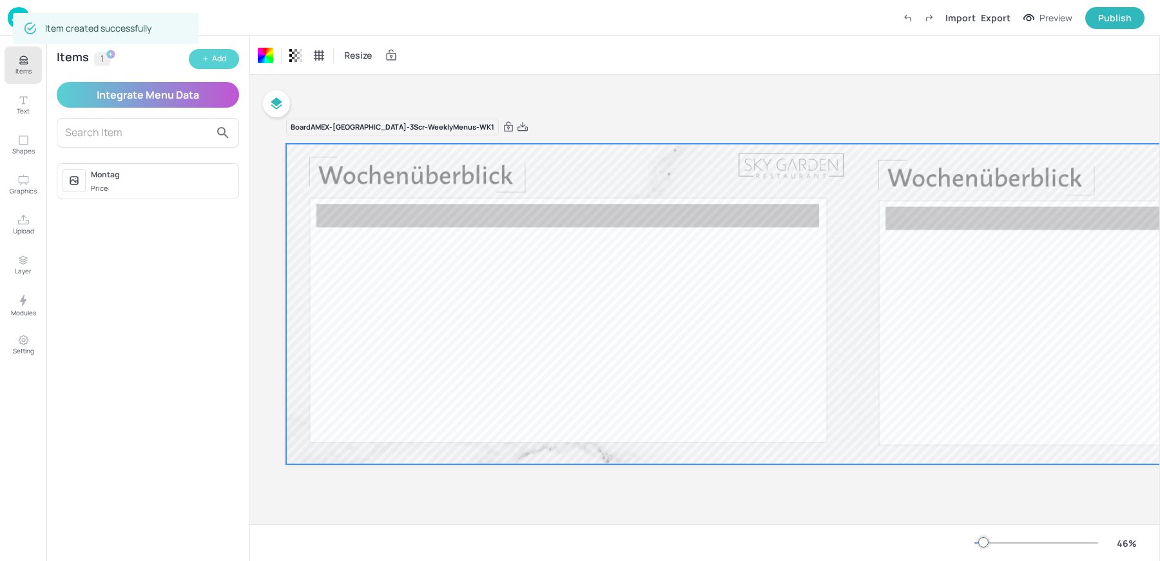
click at [212, 64] on div "Add" at bounding box center [219, 59] width 14 height 12
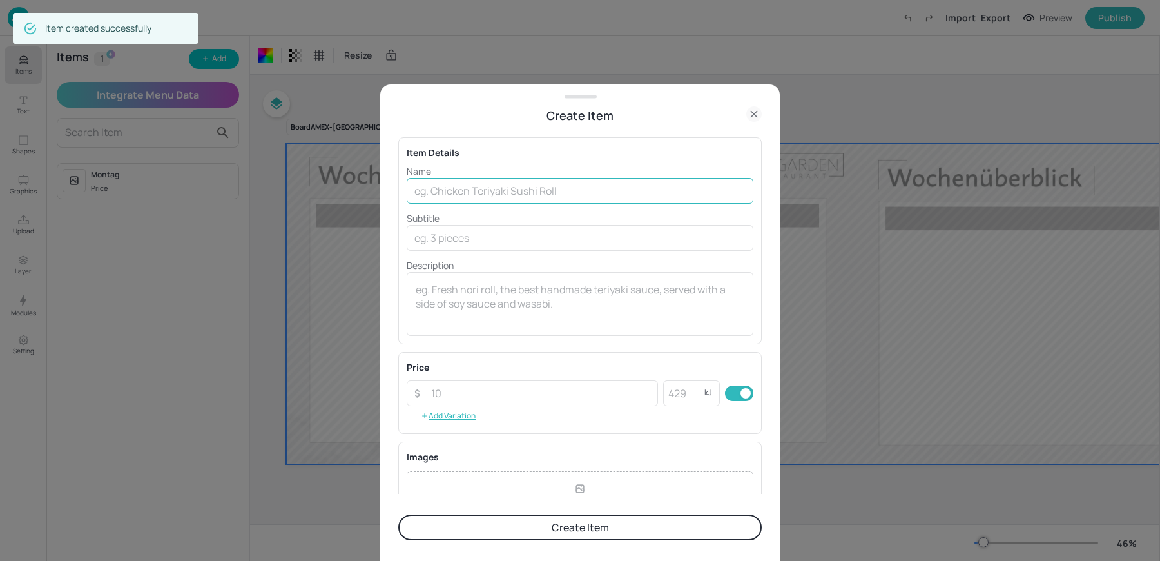
click at [554, 196] on input "text" at bounding box center [580, 191] width 347 height 26
paste input "Dienstag"
type input "Dienstag"
click at [398, 514] on button "Create Item" at bounding box center [579, 527] width 363 height 26
